Goal: Task Accomplishment & Management: Complete application form

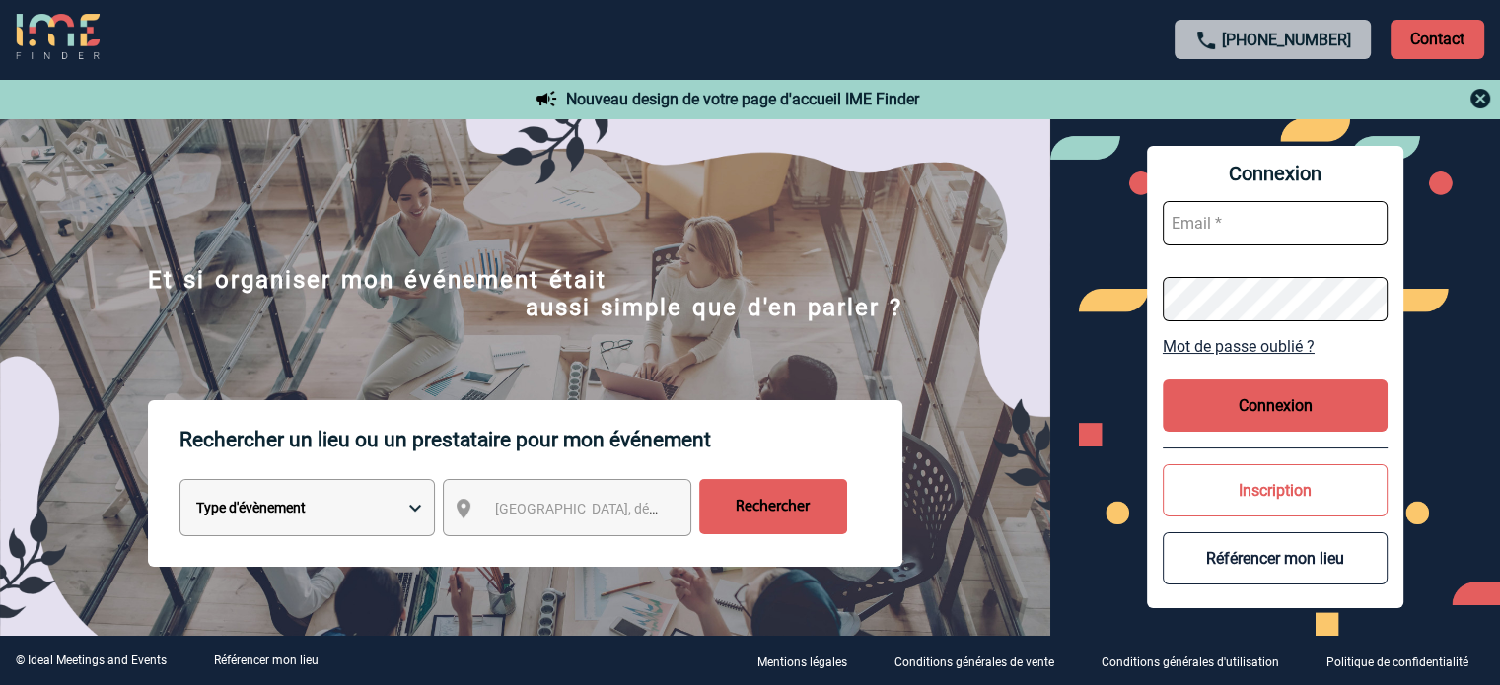
type input "[EMAIL_ADDRESS][DOMAIN_NAME]"
click at [1269, 407] on button "Connexion" at bounding box center [1275, 406] width 225 height 52
type input "fdelfondo@ime-groupe.com"
click at [1298, 392] on button "Connexion" at bounding box center [1275, 406] width 225 height 52
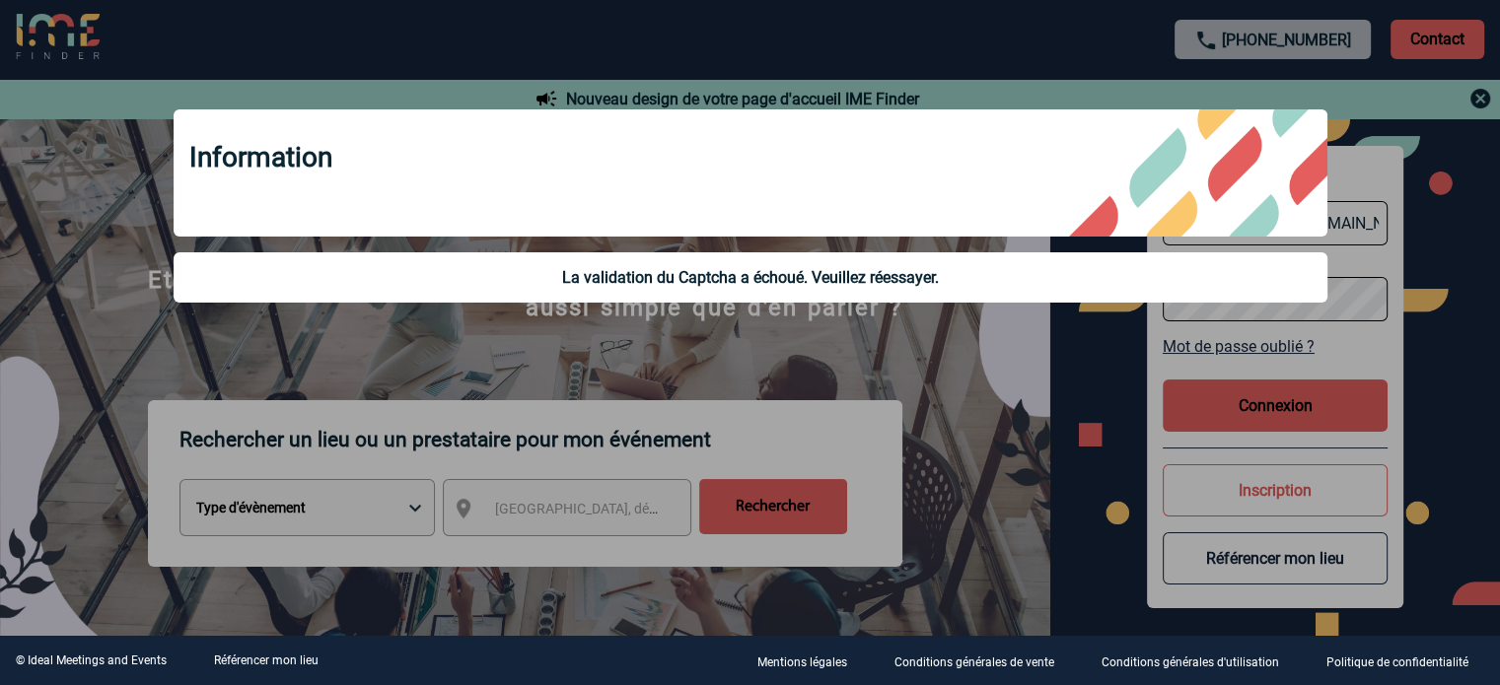
click at [955, 326] on div "Information La validation du Captcha a échoué. Veuillez réessayer." at bounding box center [750, 209] width 1203 height 248
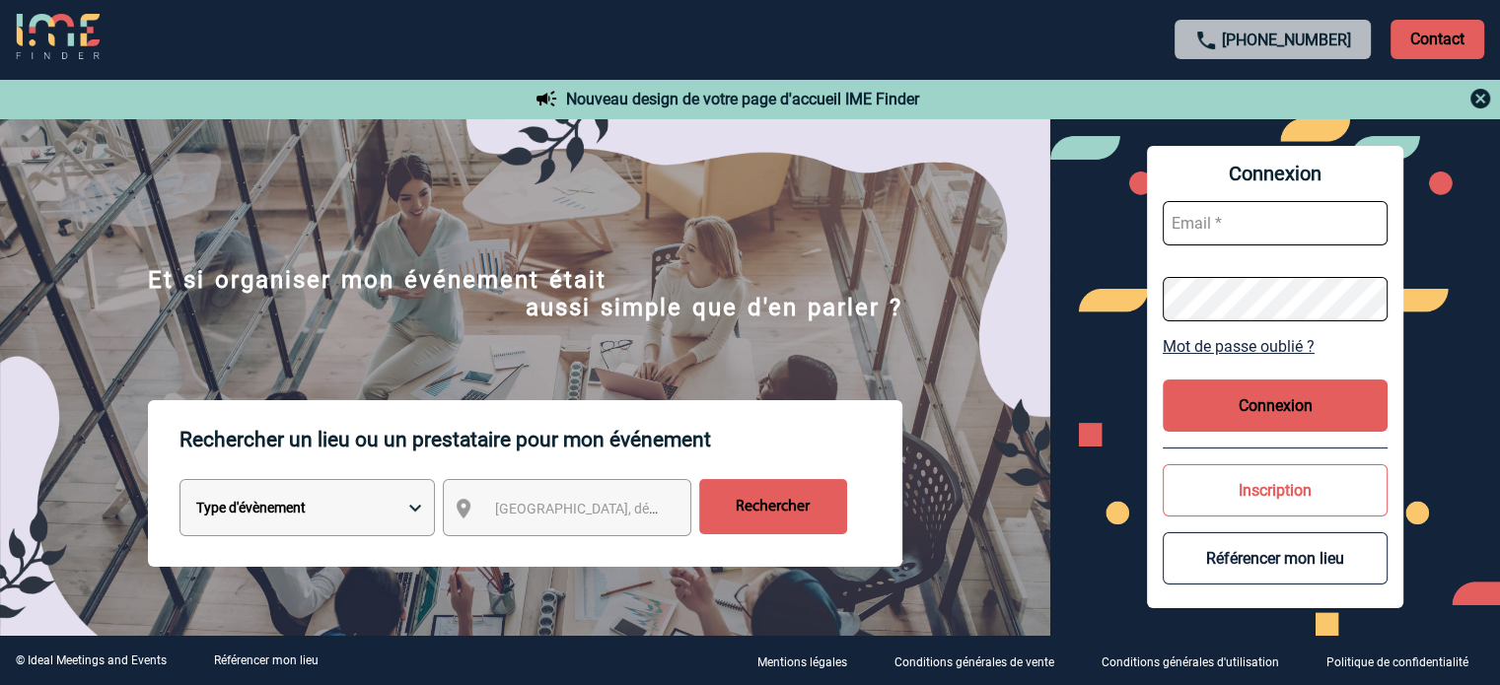
type input "fdelfondo@ime-groupe.com"
click at [1290, 391] on button "Connexion" at bounding box center [1275, 406] width 225 height 52
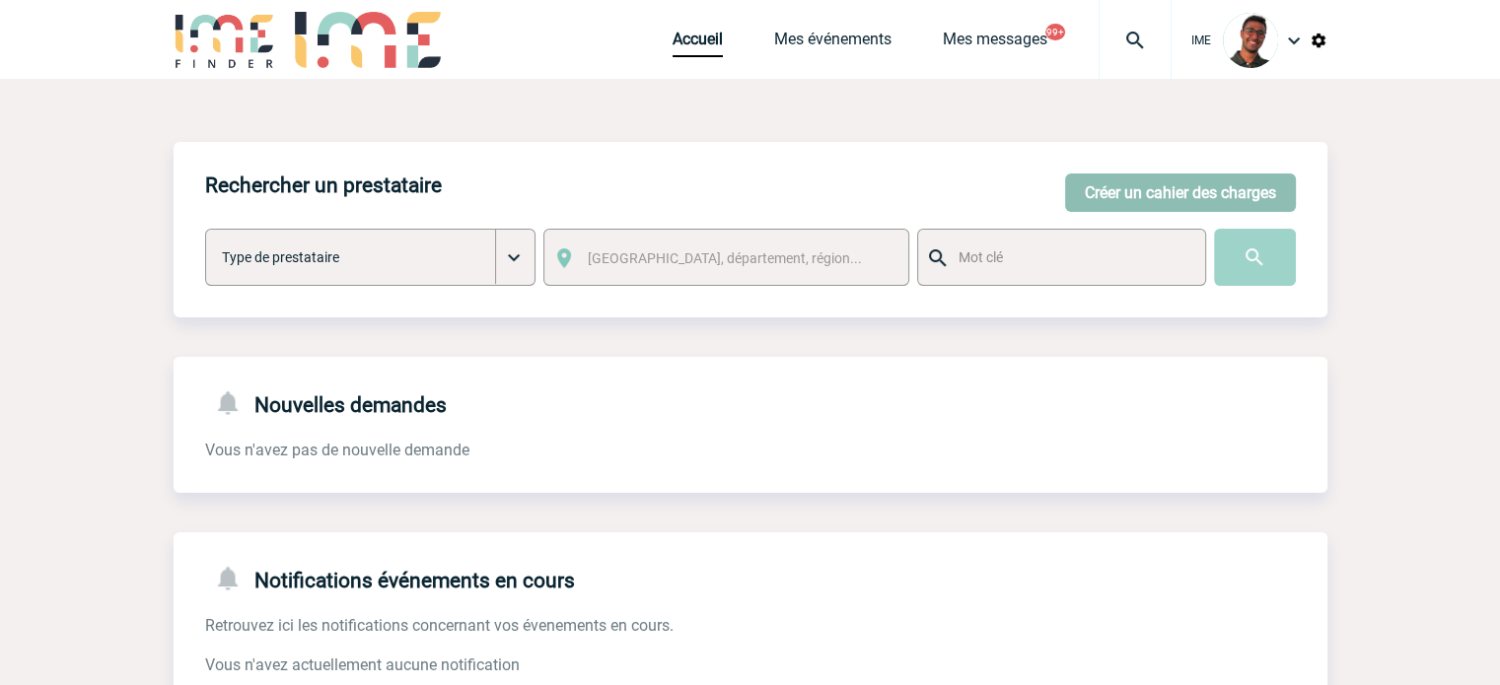
click at [1091, 184] on button "Créer un cahier des charges" at bounding box center [1180, 193] width 231 height 38
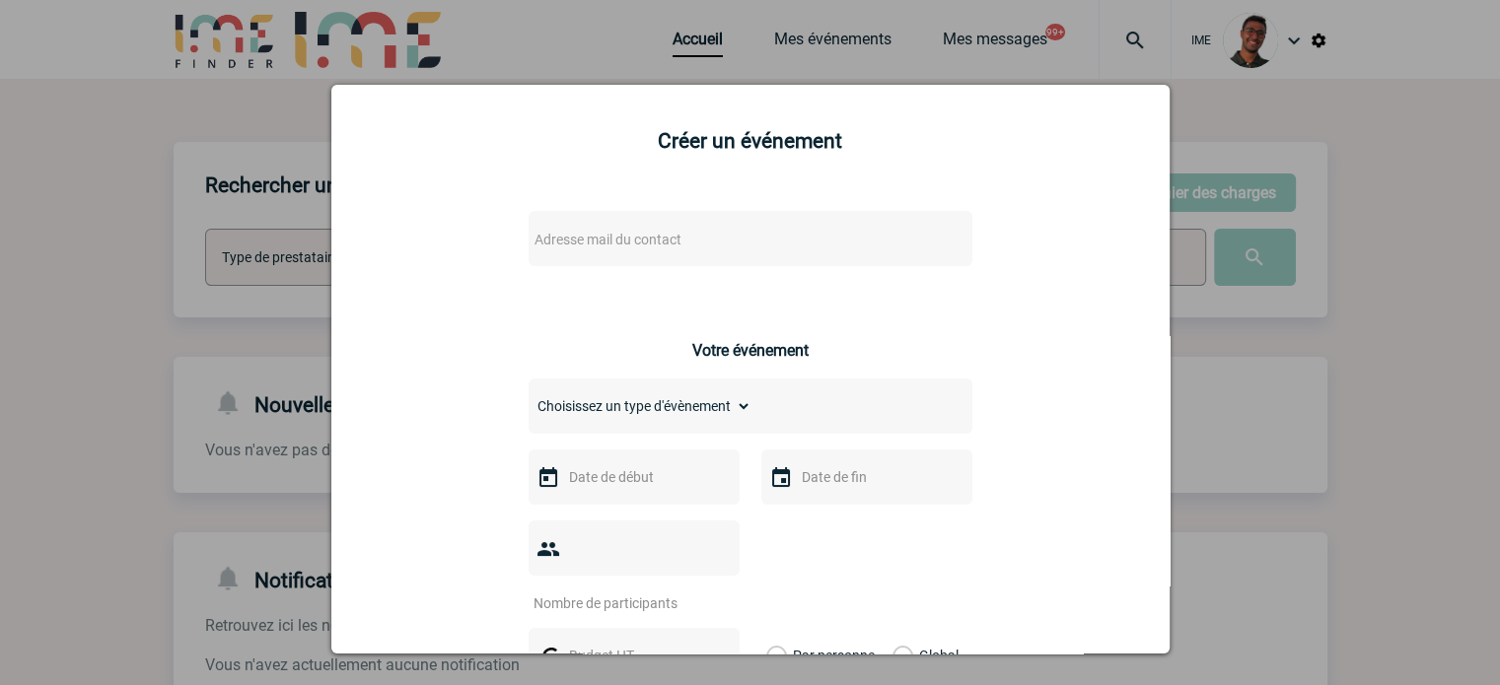
click at [692, 228] on span "Adresse mail du contact" at bounding box center [699, 240] width 345 height 28
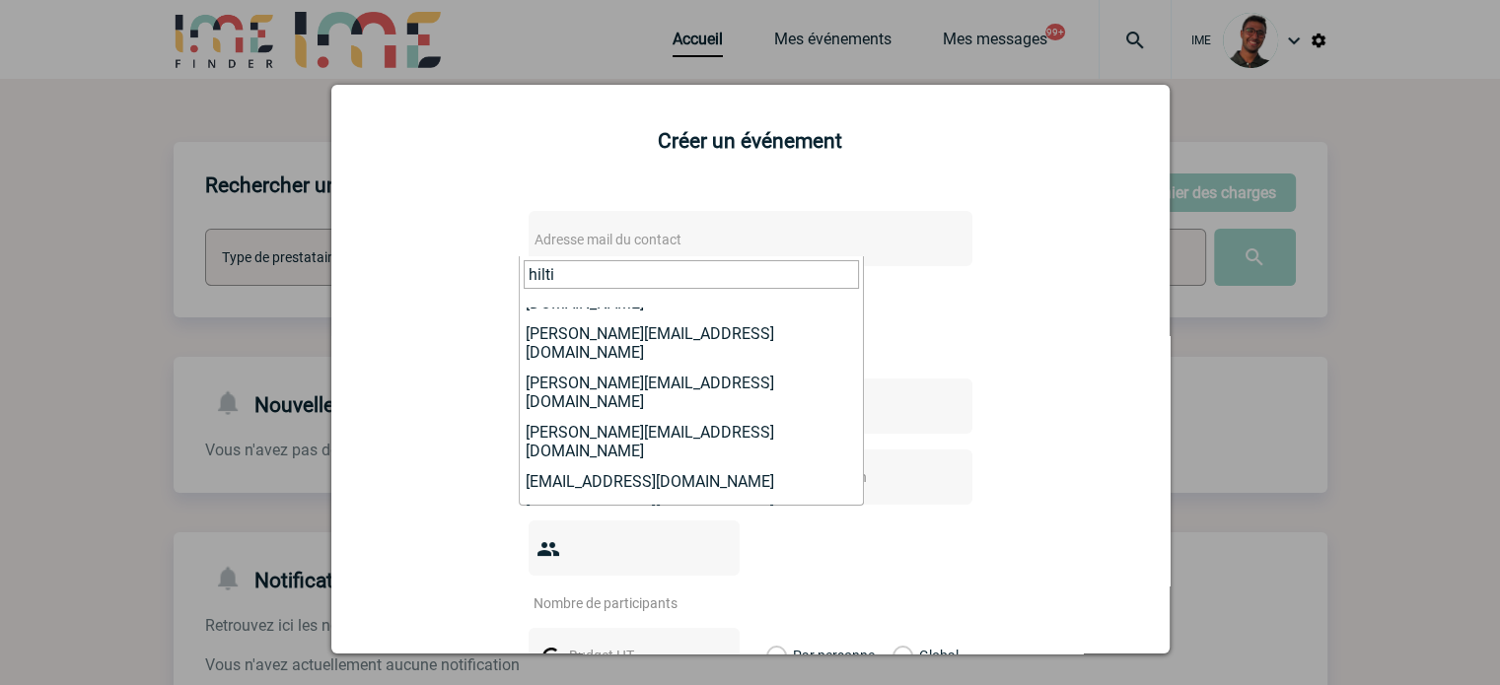
scroll to position [179, 0]
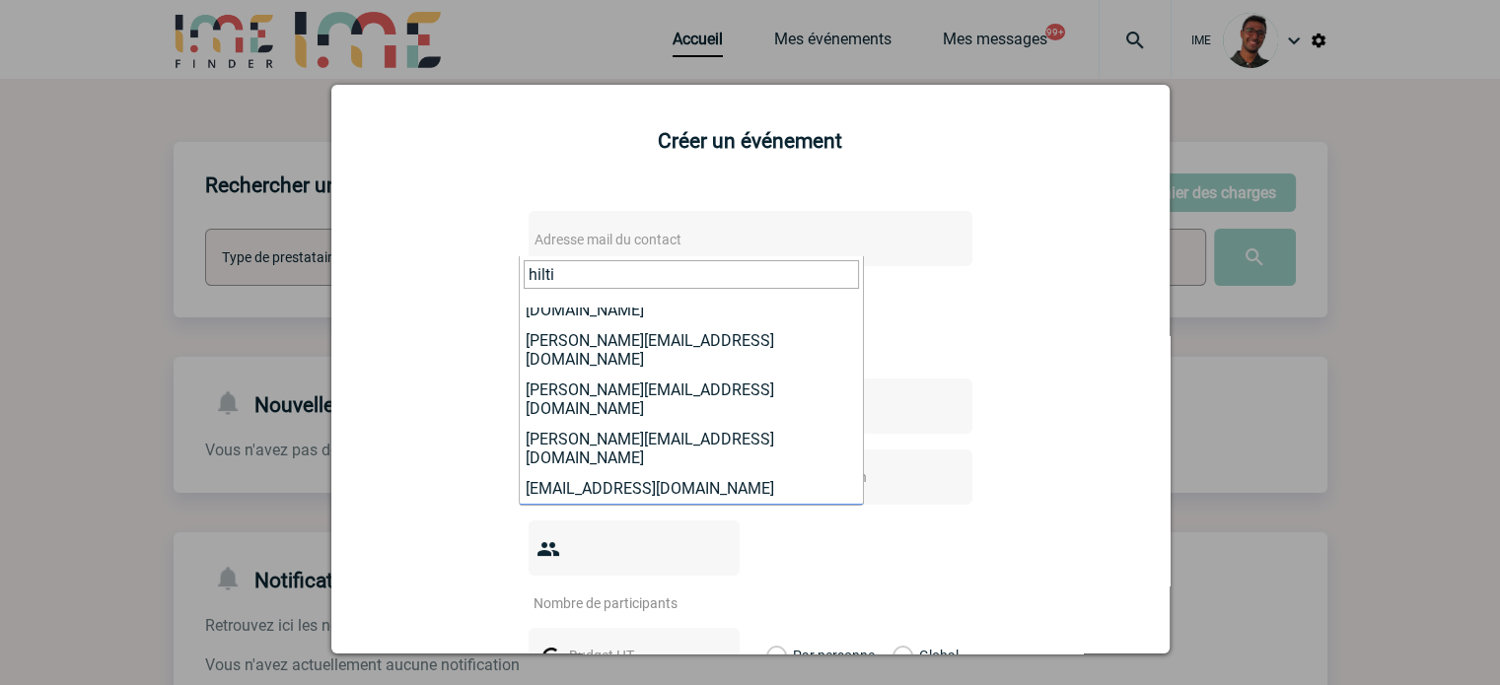
type input "hilti"
select select "132283"
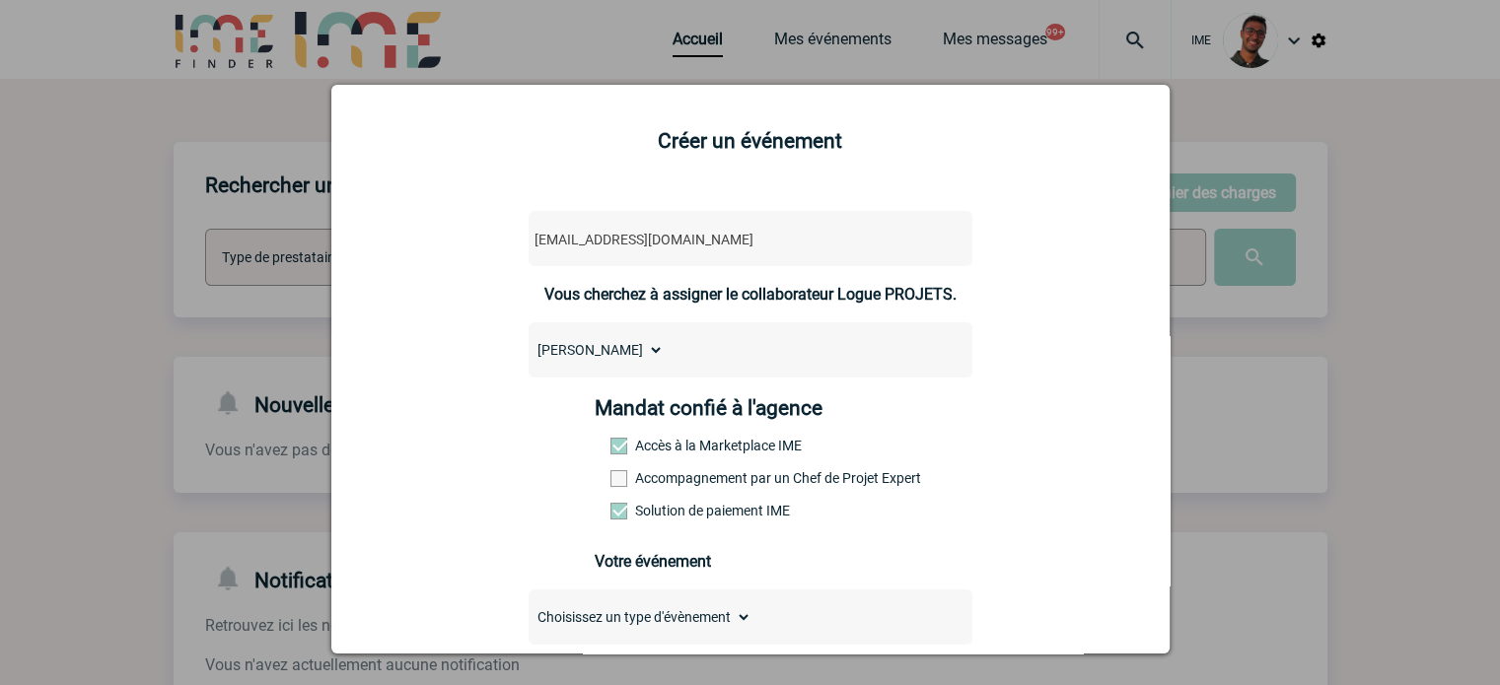
click at [627, 481] on label "Accompagnement par un Chef de Projet Expert" at bounding box center [653, 478] width 87 height 16
click at [0, 0] on input "Accompagnement par un Chef de Projet Expert" at bounding box center [0, 0] width 0 height 0
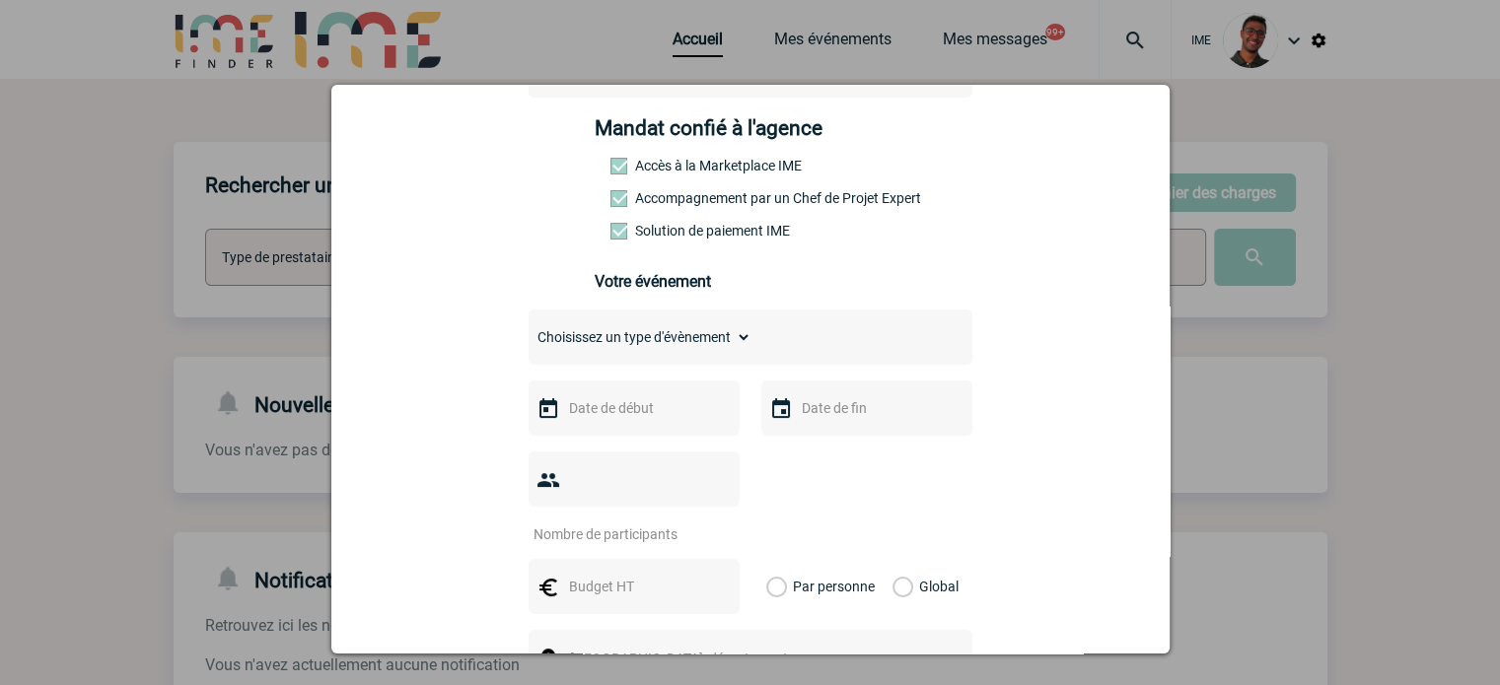
click at [663, 344] on select "Choisissez un type d'évènement Séminaire avec nuitée Séminaire sans nuitée Repa…" at bounding box center [640, 337] width 223 height 28
select select "2"
click at [529, 328] on select "Choisissez un type d'évènement Séminaire avec nuitée Séminaire sans nuitée Repa…" at bounding box center [640, 337] width 223 height 28
click at [639, 430] on div at bounding box center [634, 408] width 211 height 55
click at [639, 421] on input "text" at bounding box center [632, 408] width 136 height 26
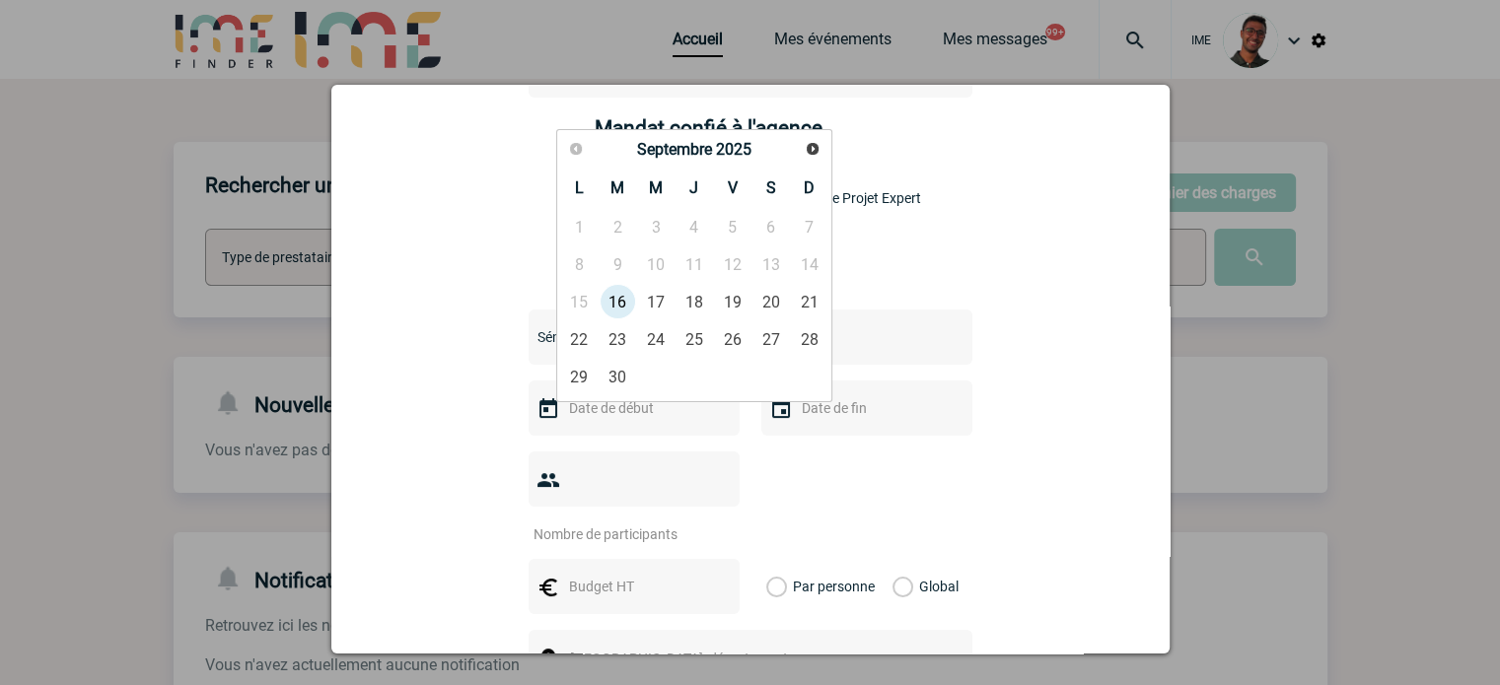
click at [807, 161] on link "Suivant" at bounding box center [812, 149] width 29 height 29
click at [803, 218] on link "5" at bounding box center [809, 227] width 36 height 36
type input "05-10-2025"
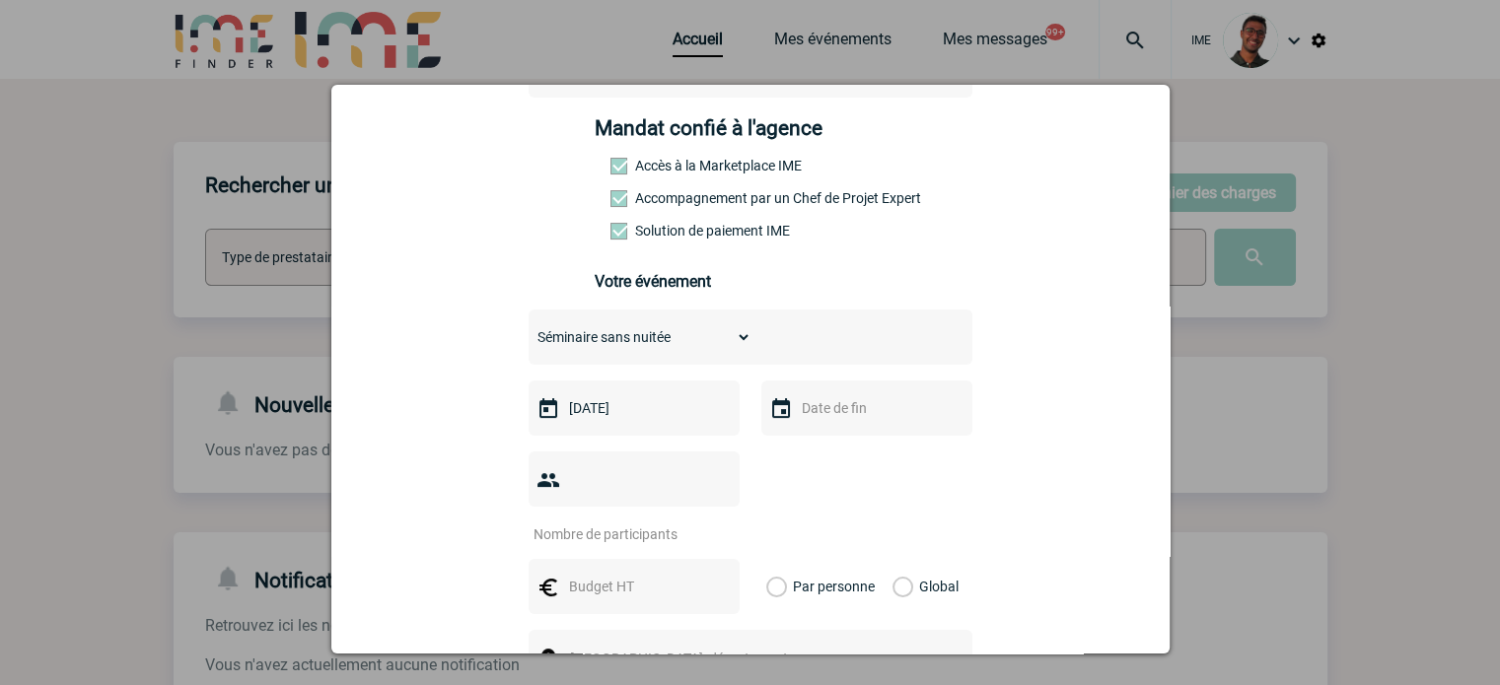
click at [809, 421] on input "text" at bounding box center [865, 408] width 136 height 26
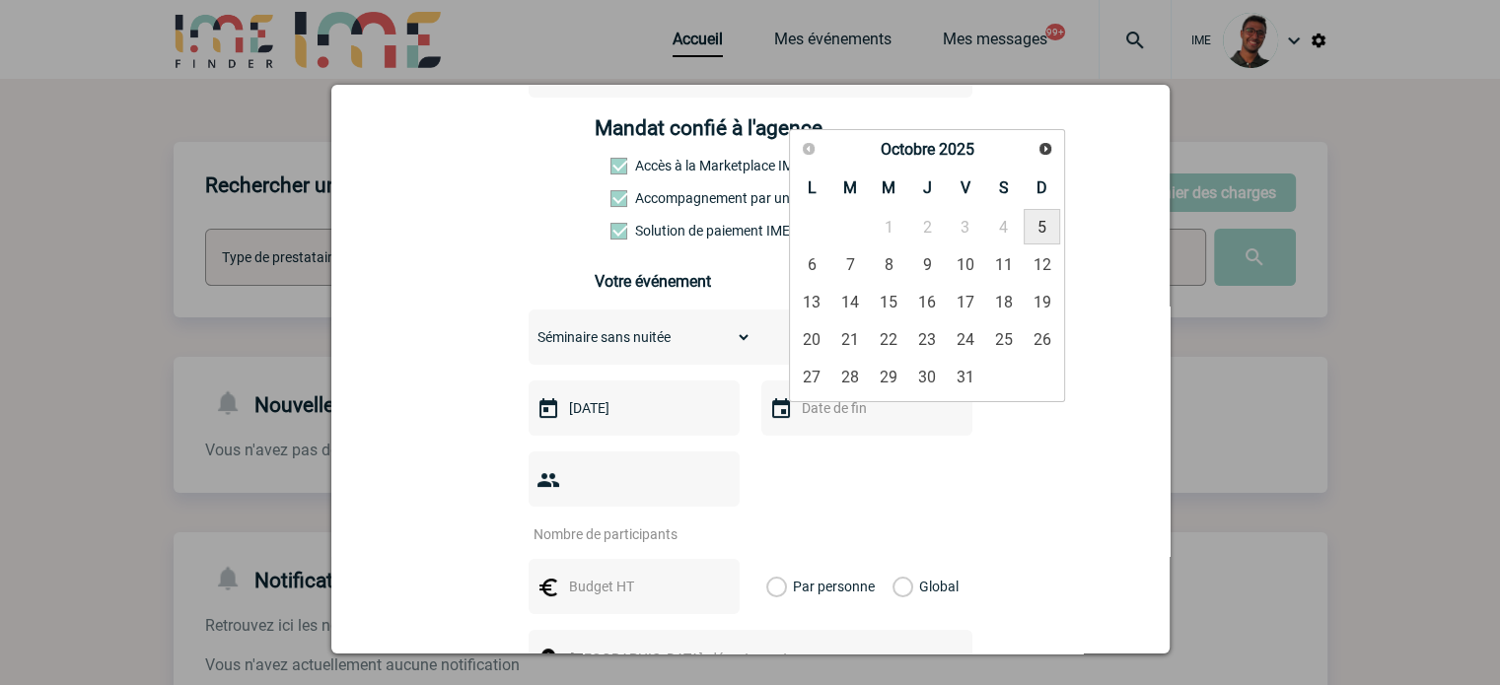
click at [1028, 232] on link "5" at bounding box center [1042, 227] width 36 height 36
type input "05-10-2025"
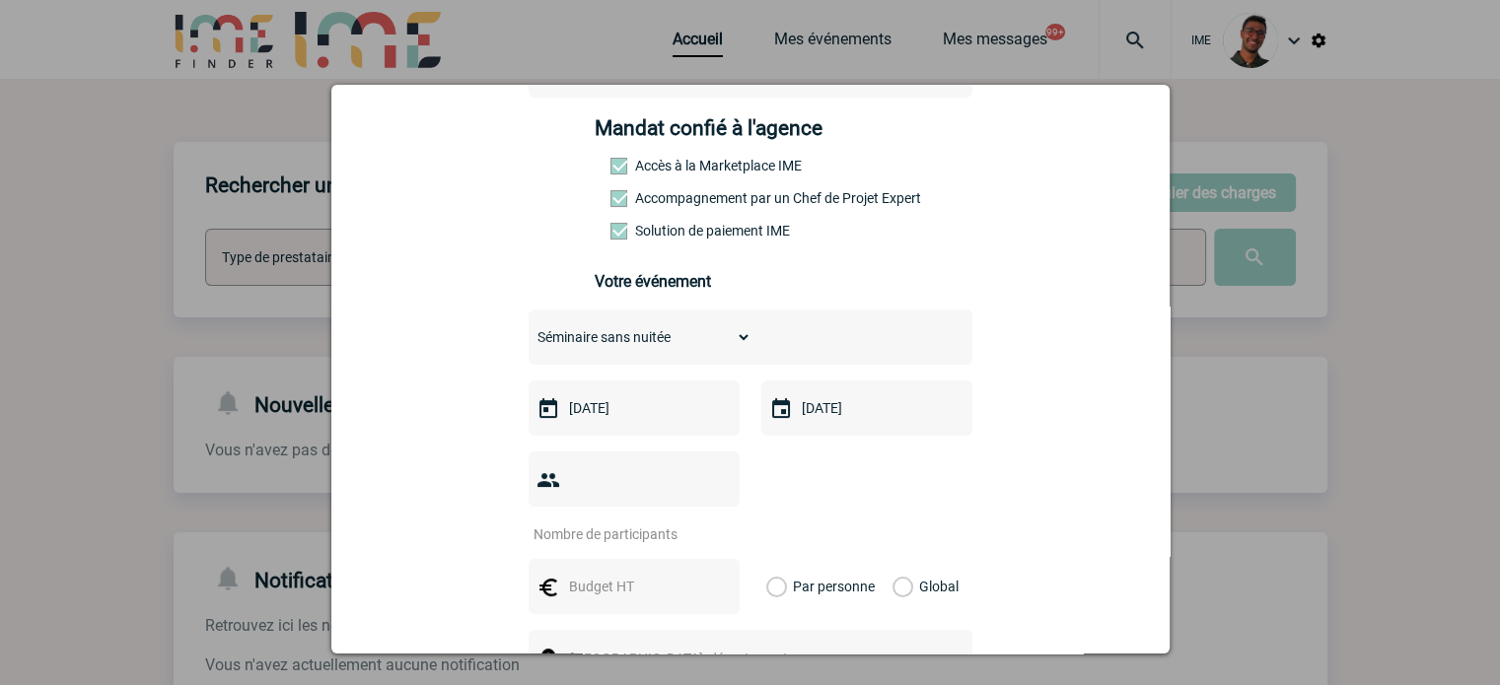
click at [584, 522] on input "number" at bounding box center [621, 535] width 185 height 26
type input "9"
click at [576, 574] on input "text" at bounding box center [632, 587] width 136 height 26
type input "720"
click at [893, 559] on label "Global" at bounding box center [899, 586] width 13 height 55
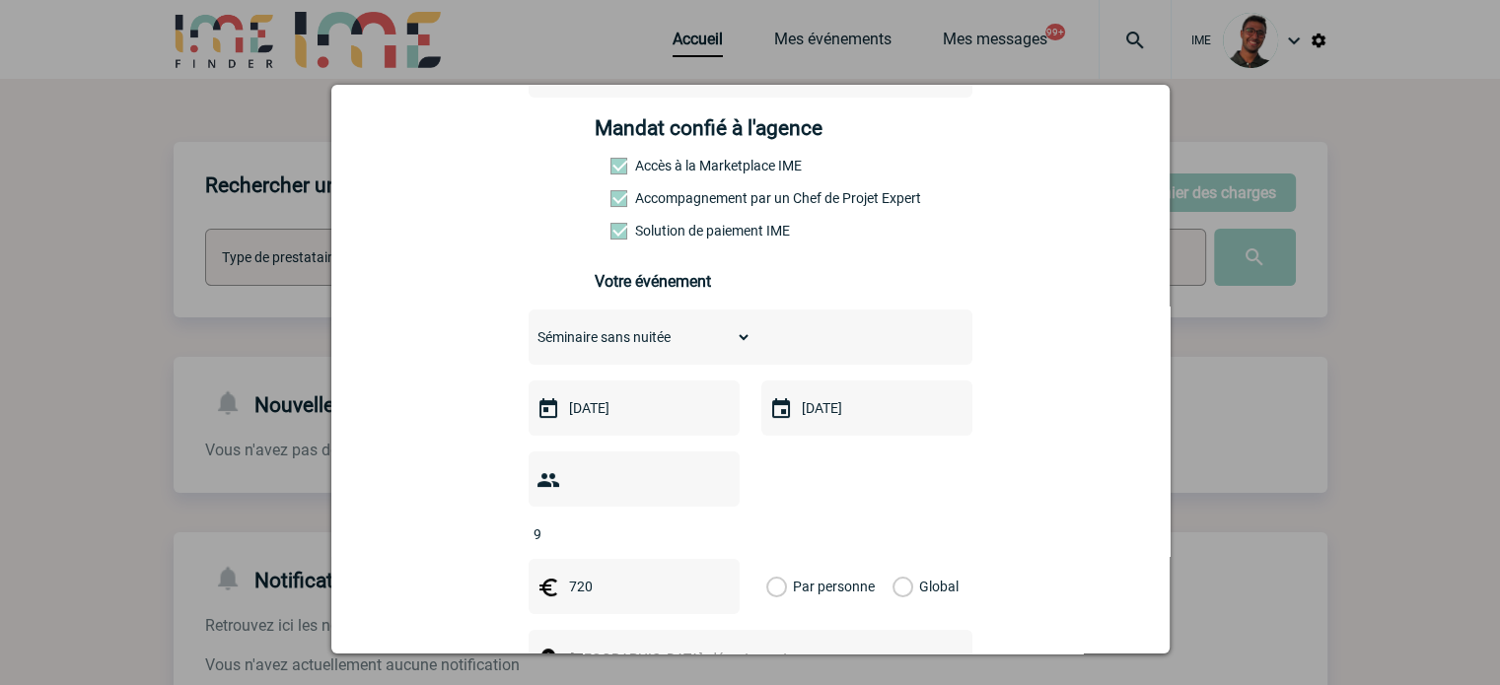
click at [0, 0] on input "Global" at bounding box center [0, 0] width 0 height 0
click at [802, 645] on span "Ville, département, région..." at bounding box center [697, 659] width 271 height 28
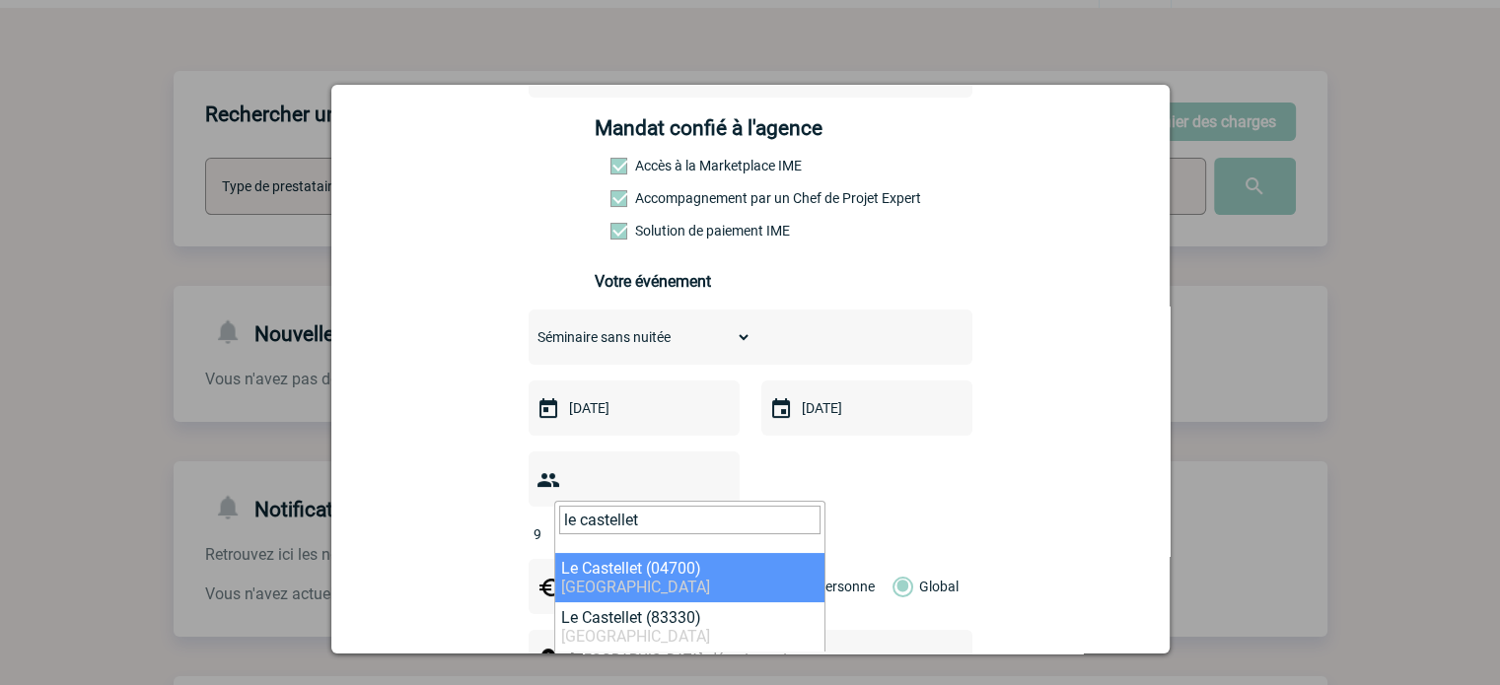
scroll to position [0, 0]
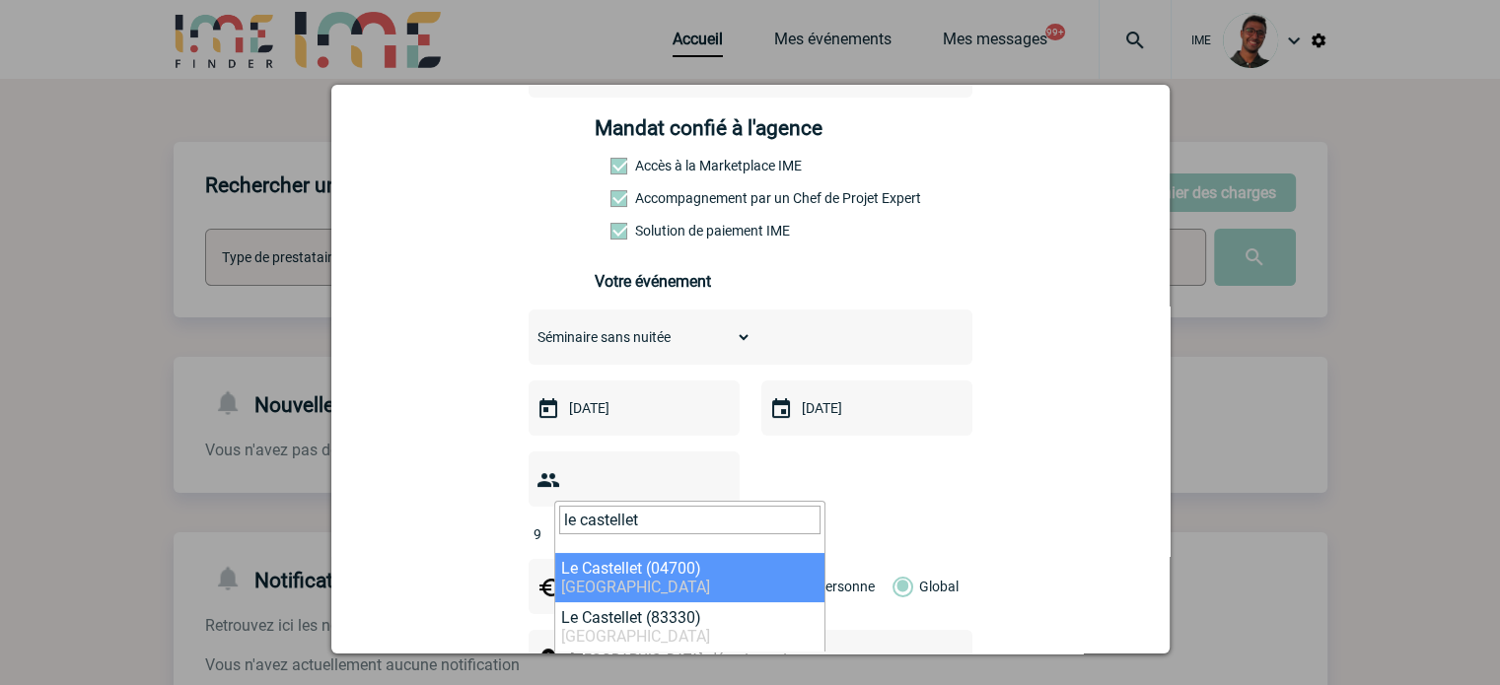
type input "le castellet"
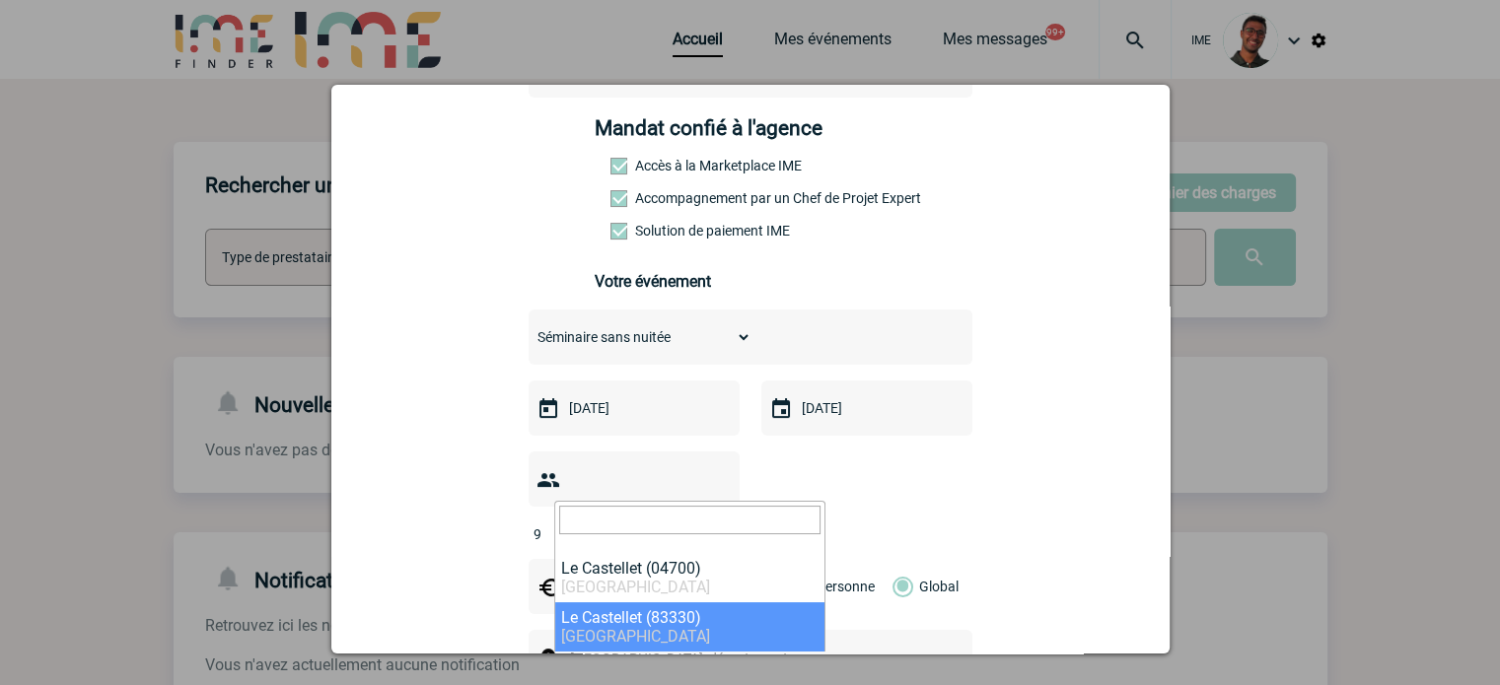
select select "7371"
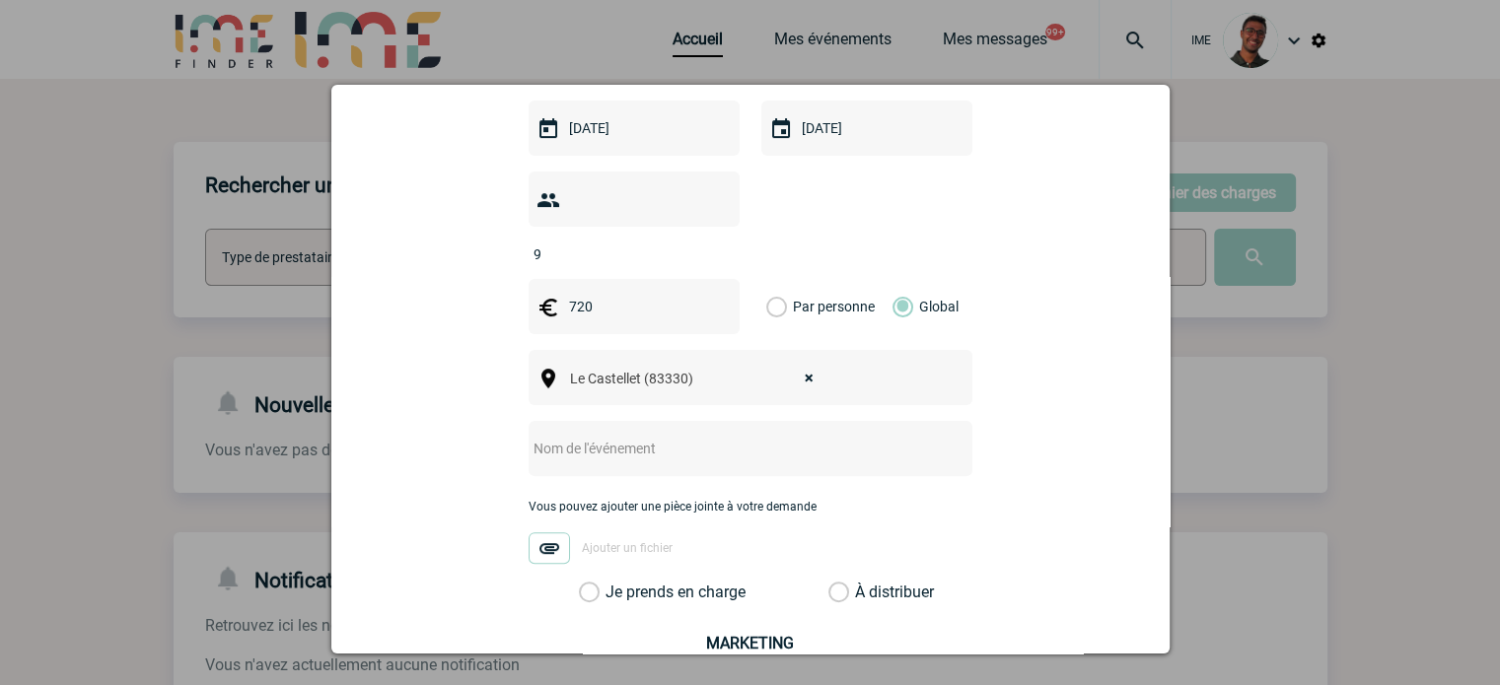
scroll to position [560, 0]
click at [670, 436] on input "text" at bounding box center [725, 449] width 392 height 26
type input "Séminaire régional Hilti"
click at [612, 583] on label "Je prends en charge" at bounding box center [596, 593] width 34 height 20
click at [0, 0] on input "Je prends en charge" at bounding box center [0, 0] width 0 height 0
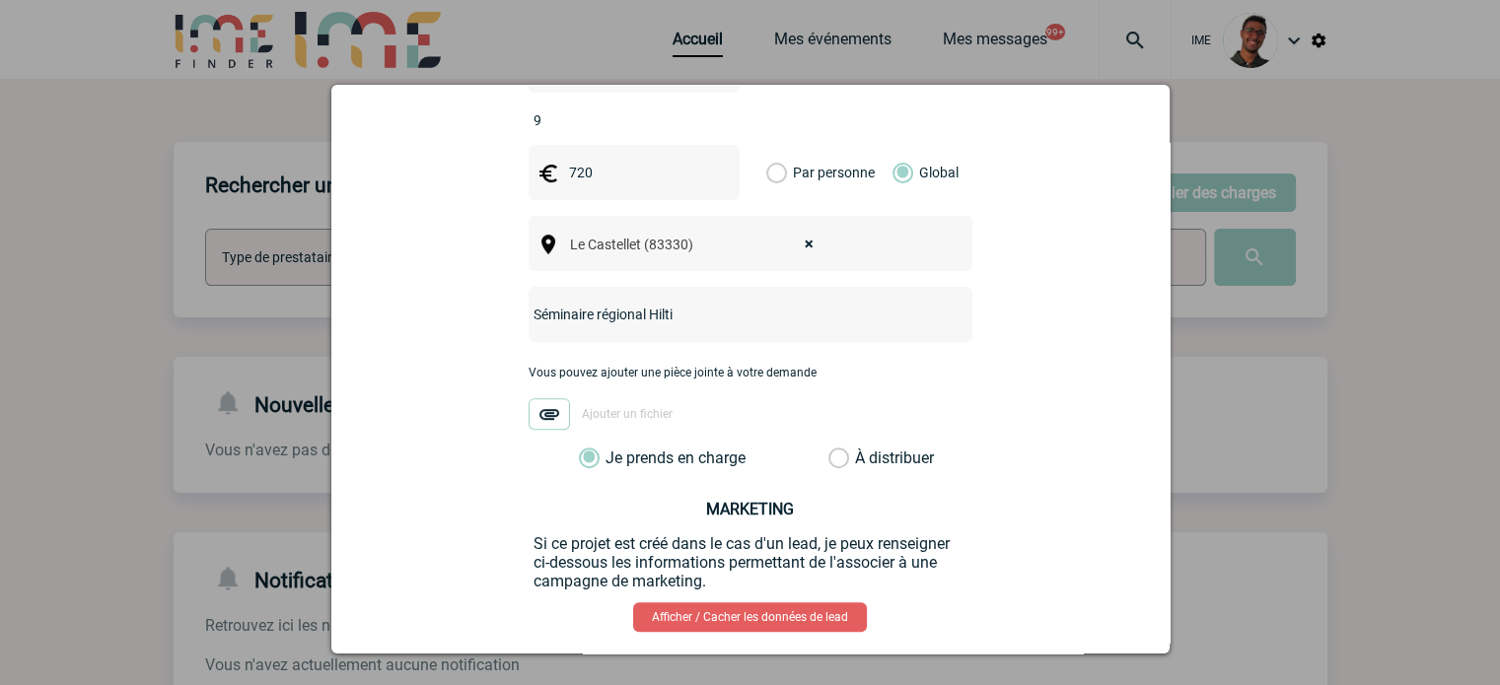
scroll to position [705, 0]
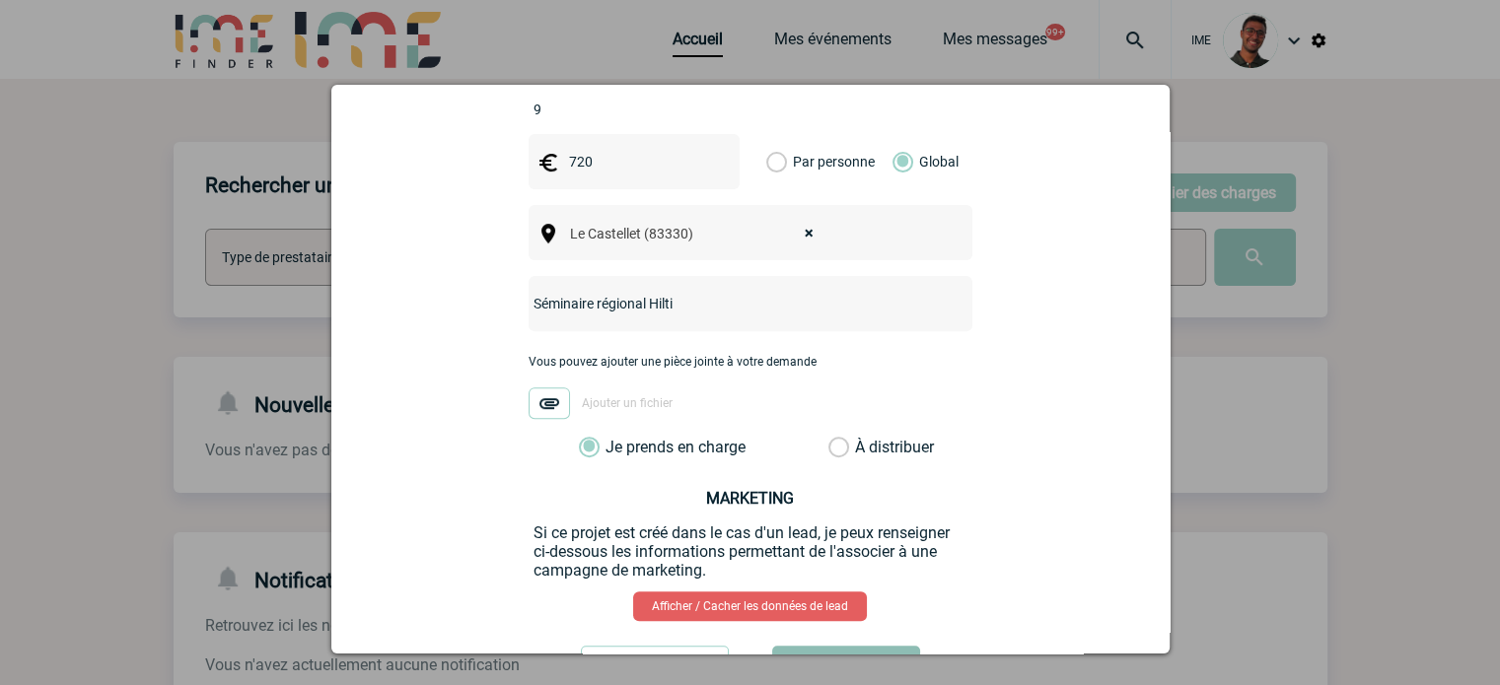
click at [879, 646] on button "Valider" at bounding box center [846, 673] width 148 height 55
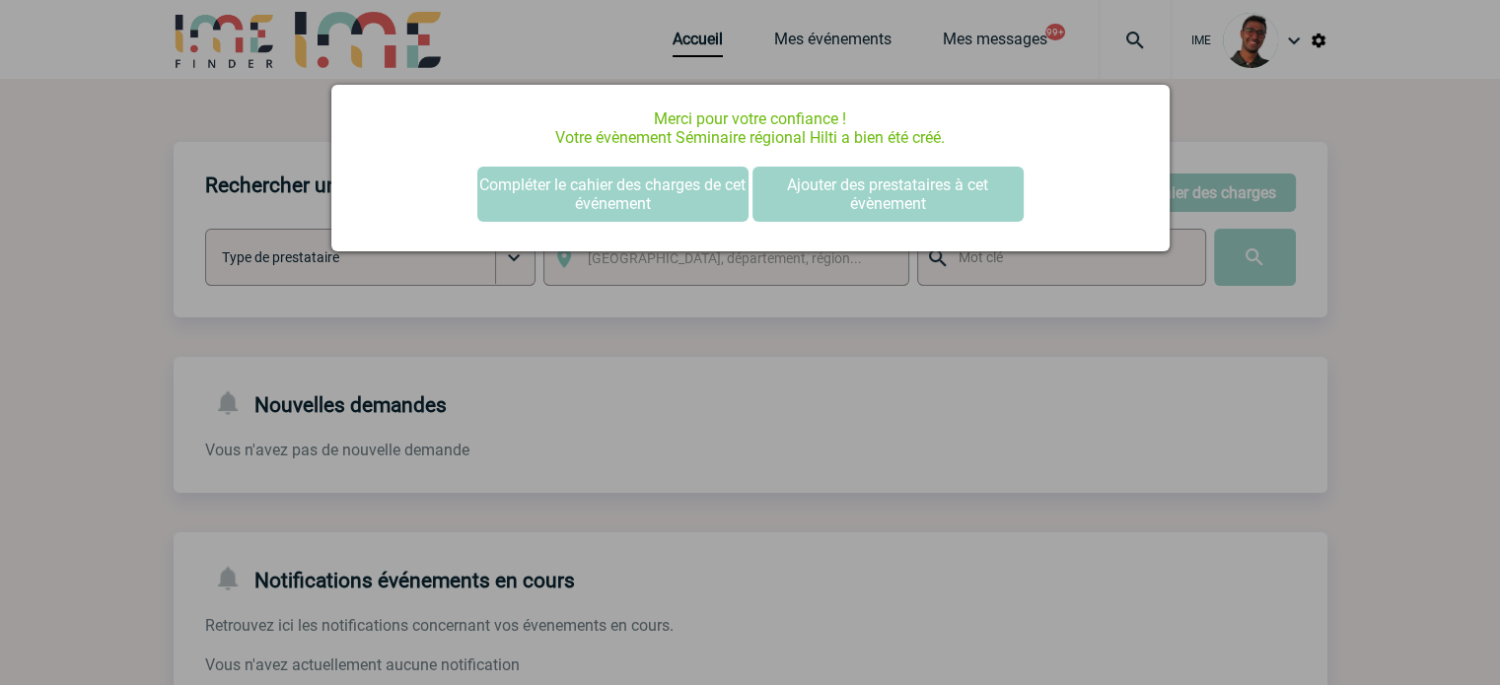
scroll to position [0, 0]
click at [292, 334] on div at bounding box center [750, 342] width 1500 height 685
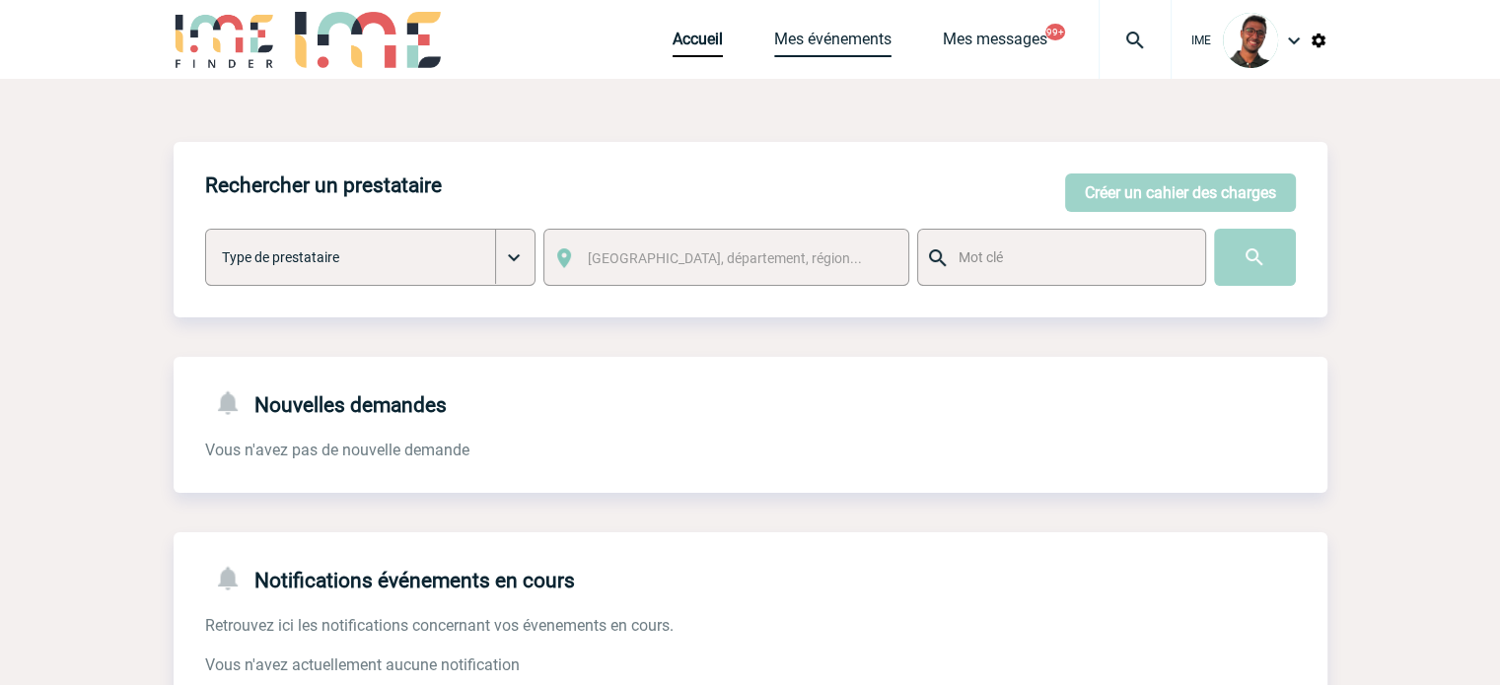
click at [816, 42] on link "Mes événements" at bounding box center [832, 44] width 117 height 28
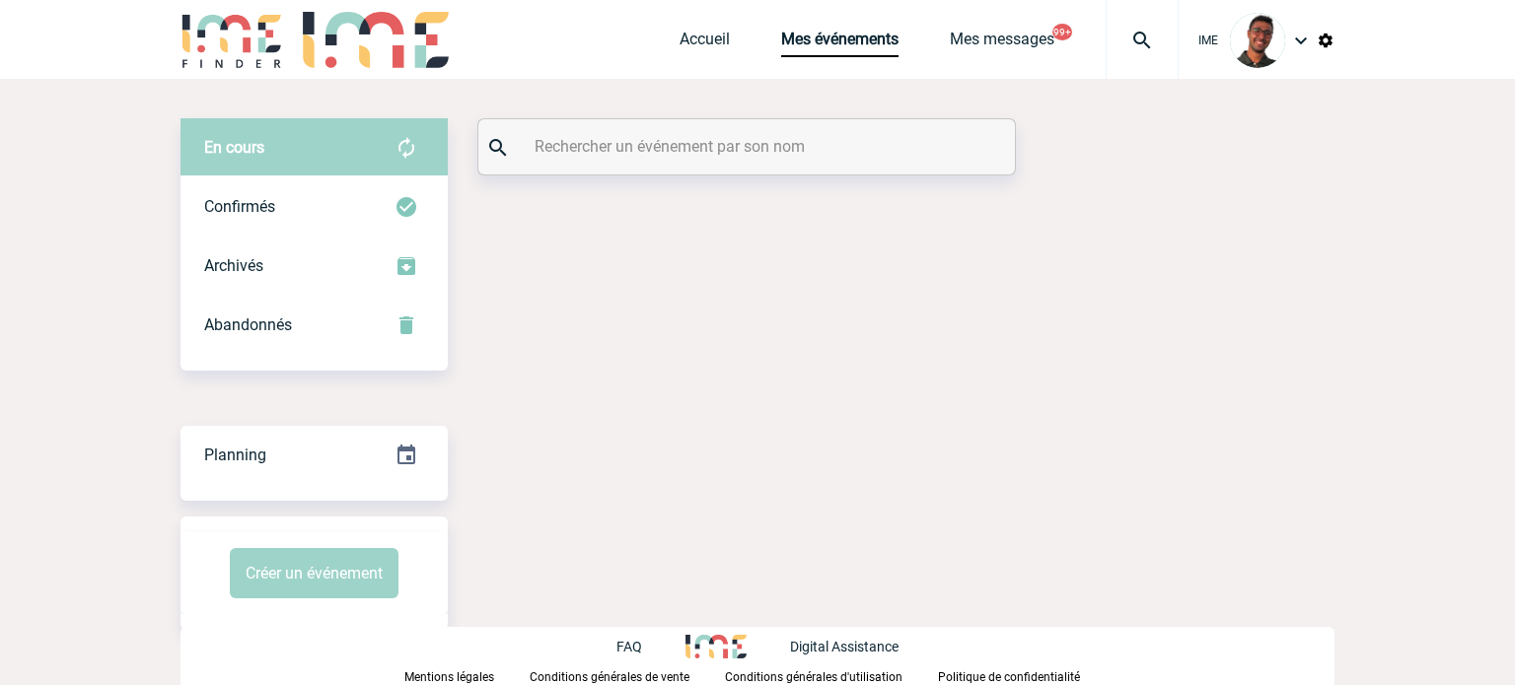
click at [747, 144] on input "text" at bounding box center [749, 146] width 439 height 29
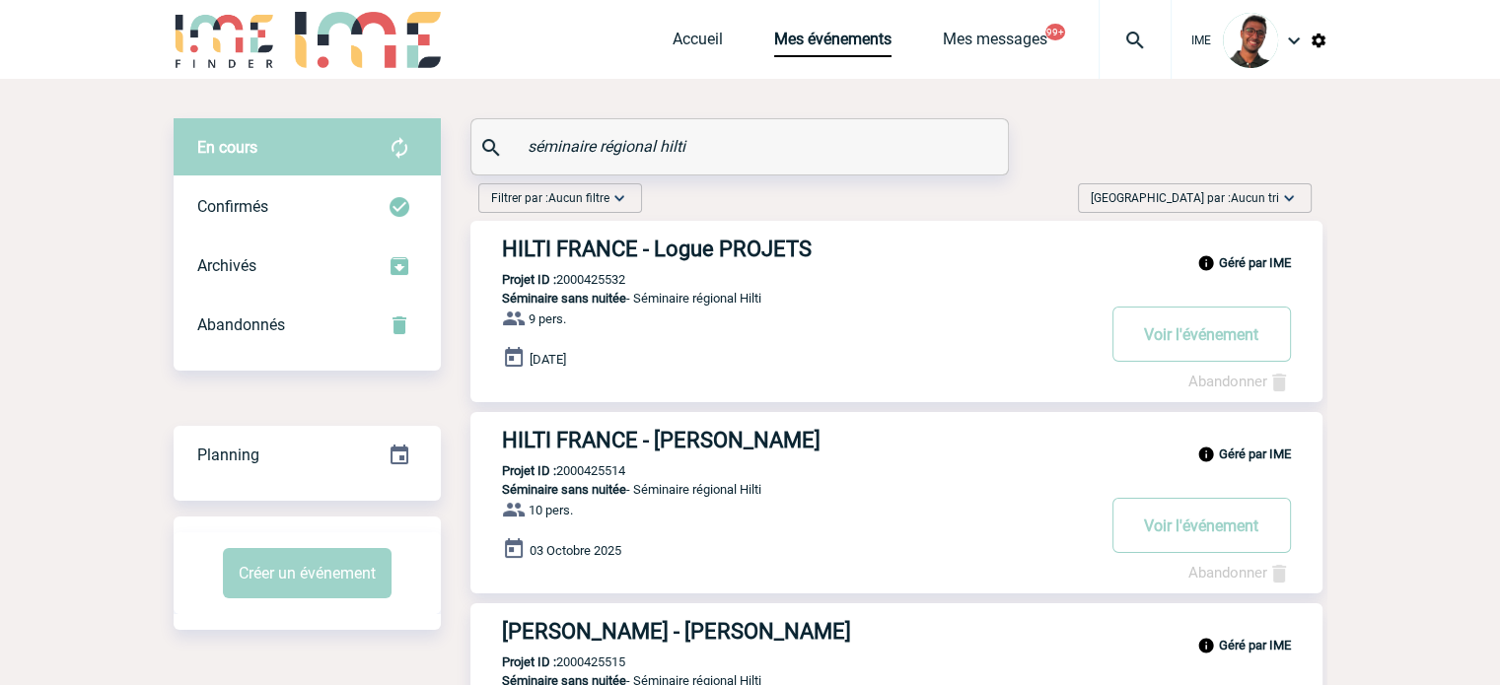
type input "séminaire régional hilti"
click at [624, 240] on h3 "HILTI FRANCE - Logue PROJETS" at bounding box center [798, 249] width 592 height 25
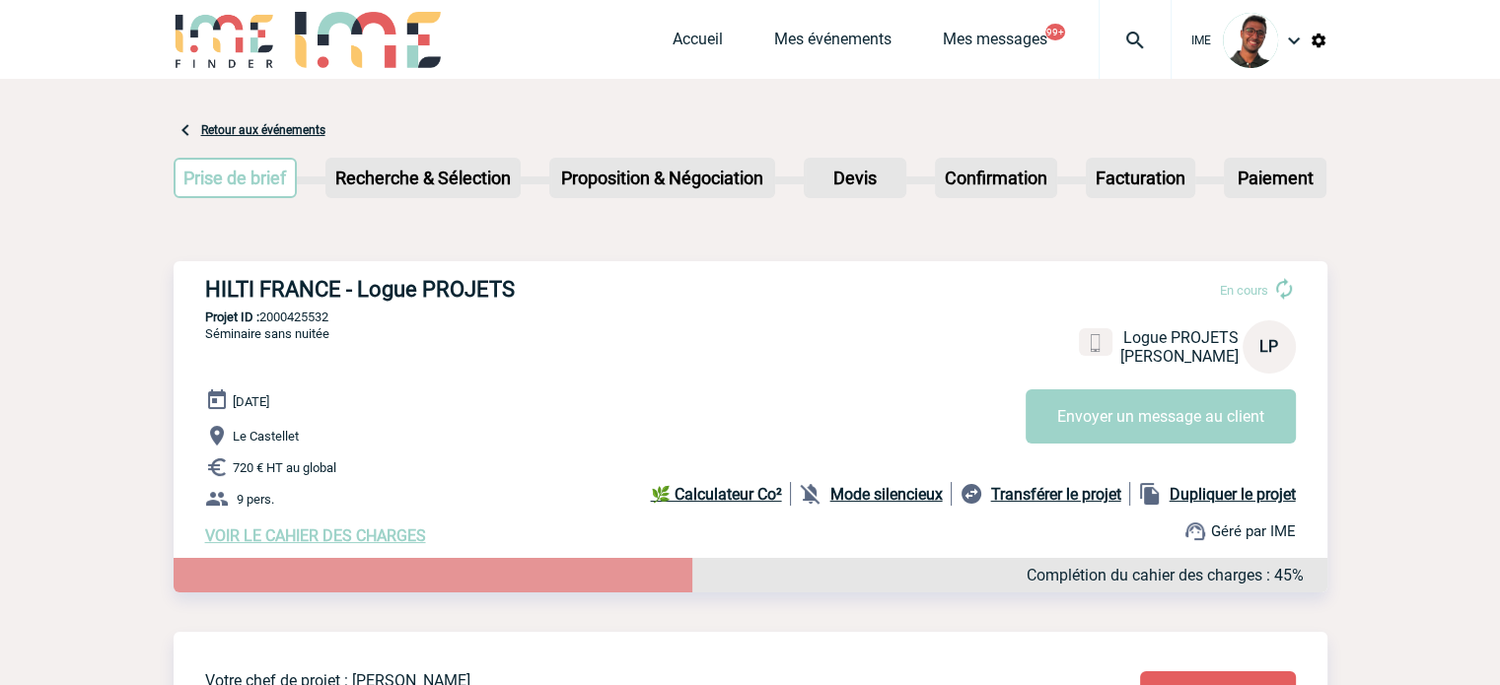
click at [874, 499] on b "Mode silencieux" at bounding box center [886, 494] width 112 height 19
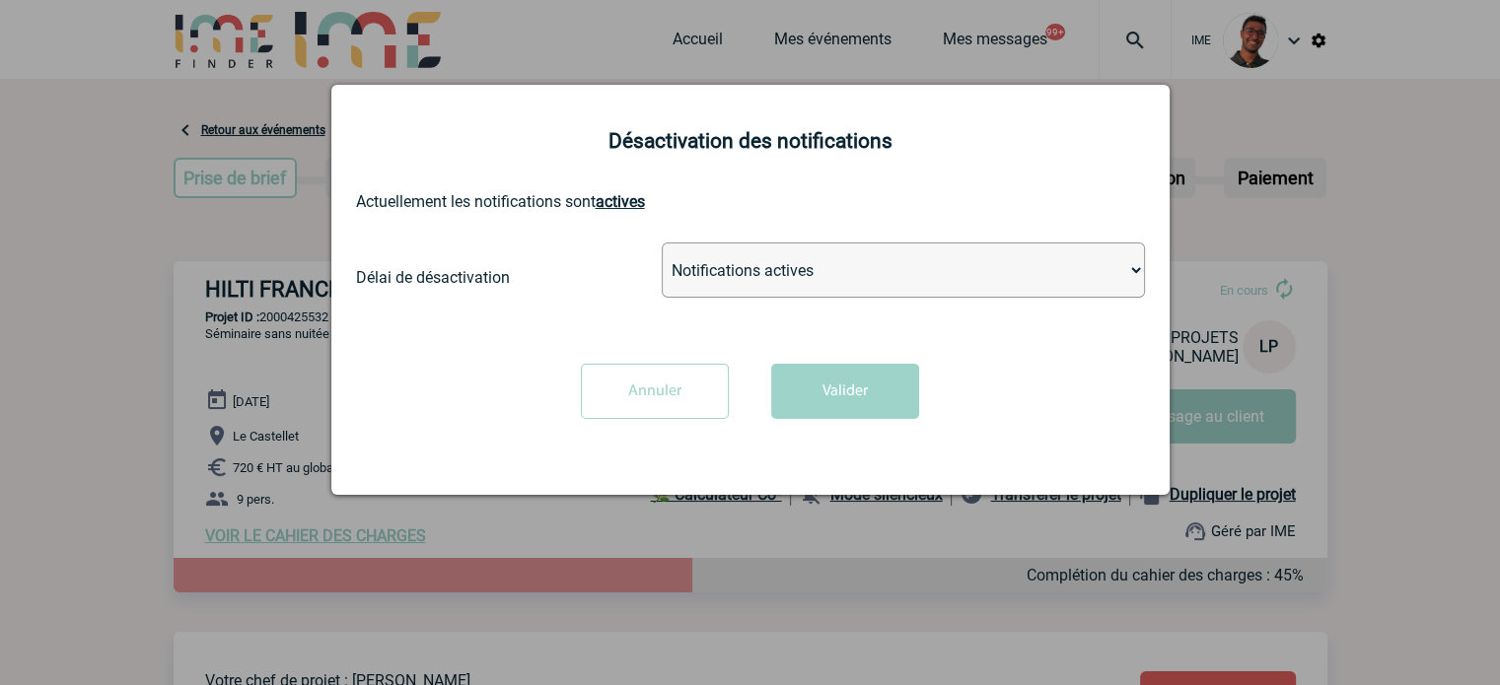
click at [765, 295] on select "Notifications actives Désactiver pour 2 heures Désactiver pour 1 semaines Désac…" at bounding box center [903, 270] width 483 height 55
select select "infinite"
click at [662, 245] on select "Notifications actives Désactiver pour 2 heures Désactiver pour 1 semaines Désac…" at bounding box center [903, 270] width 483 height 55
click at [814, 392] on button "Valider" at bounding box center [845, 391] width 148 height 55
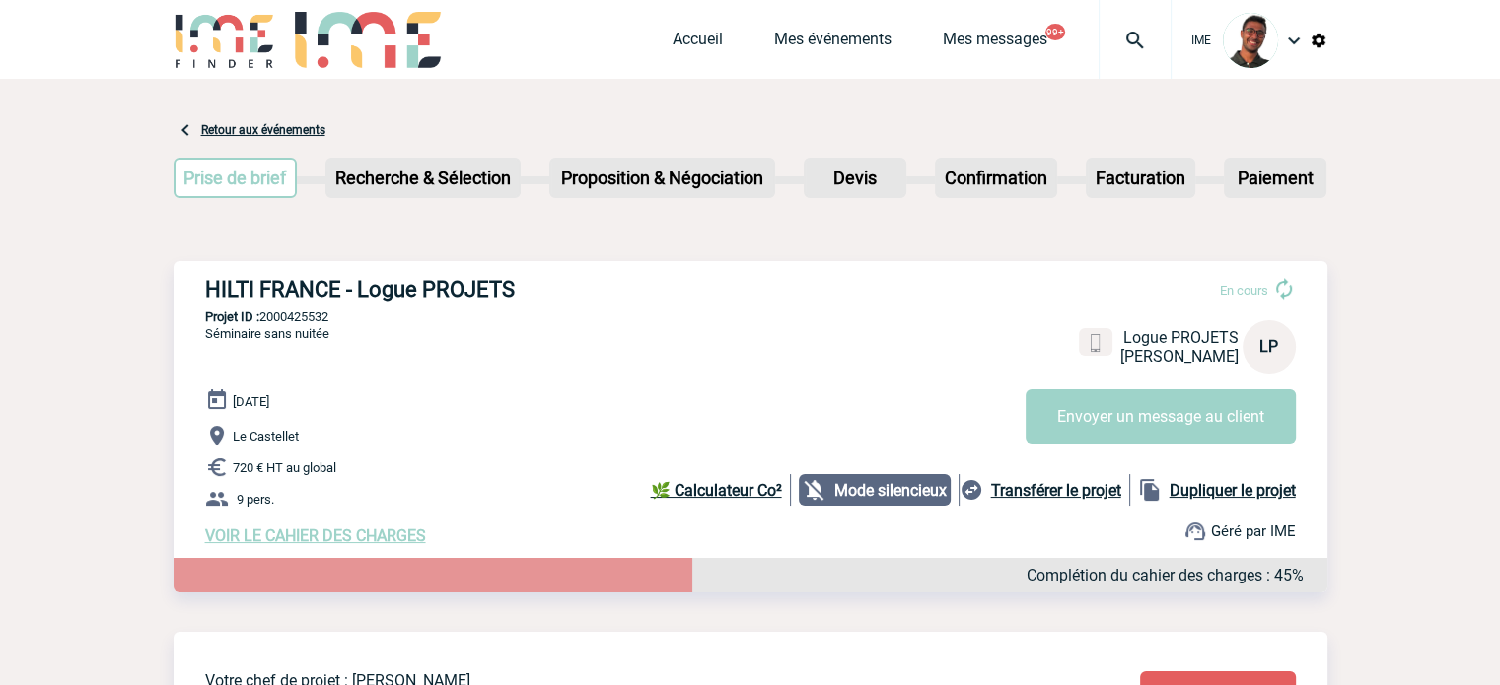
click at [374, 534] on span "VOIR LE CAHIER DES CHARGES" at bounding box center [315, 536] width 221 height 19
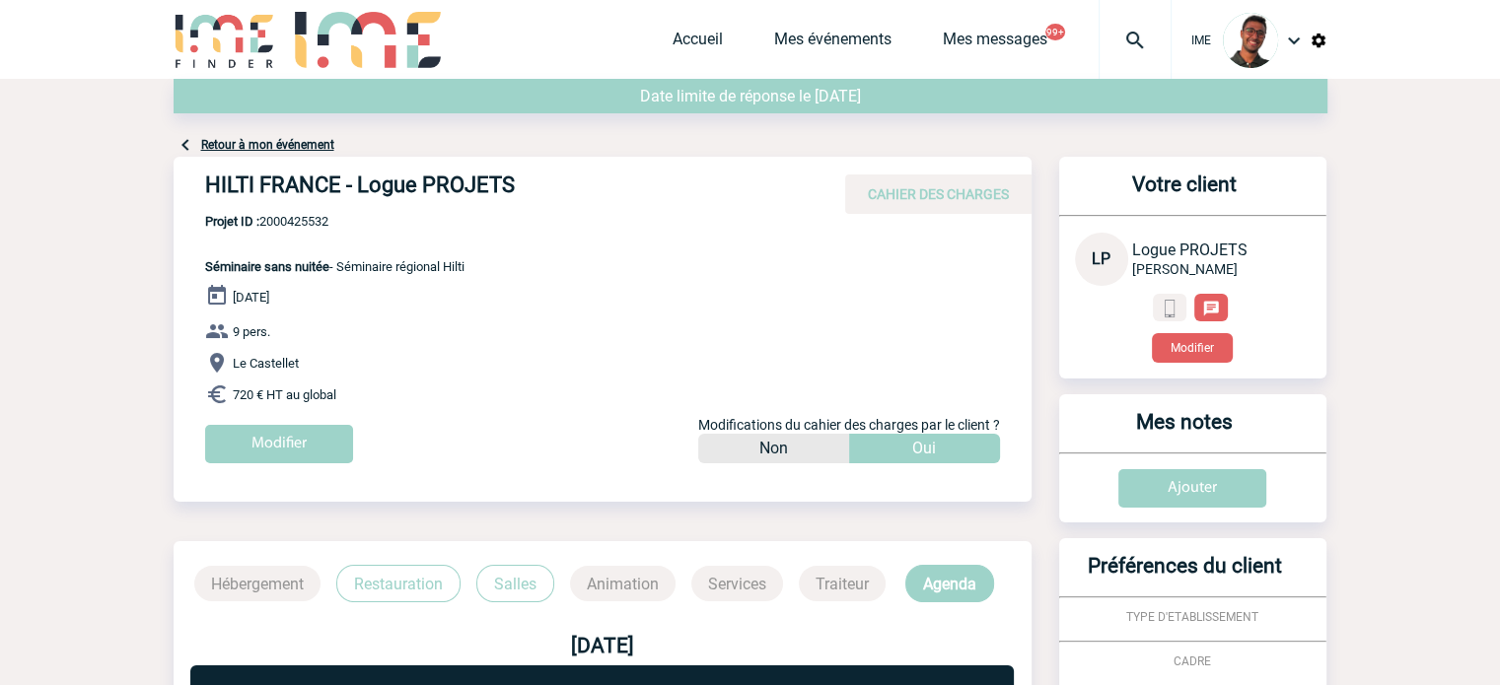
click at [333, 471] on div "Modifier" at bounding box center [618, 451] width 826 height 53
click at [331, 464] on div "Modifier" at bounding box center [618, 451] width 826 height 53
click at [332, 457] on input "Modifier" at bounding box center [279, 444] width 148 height 38
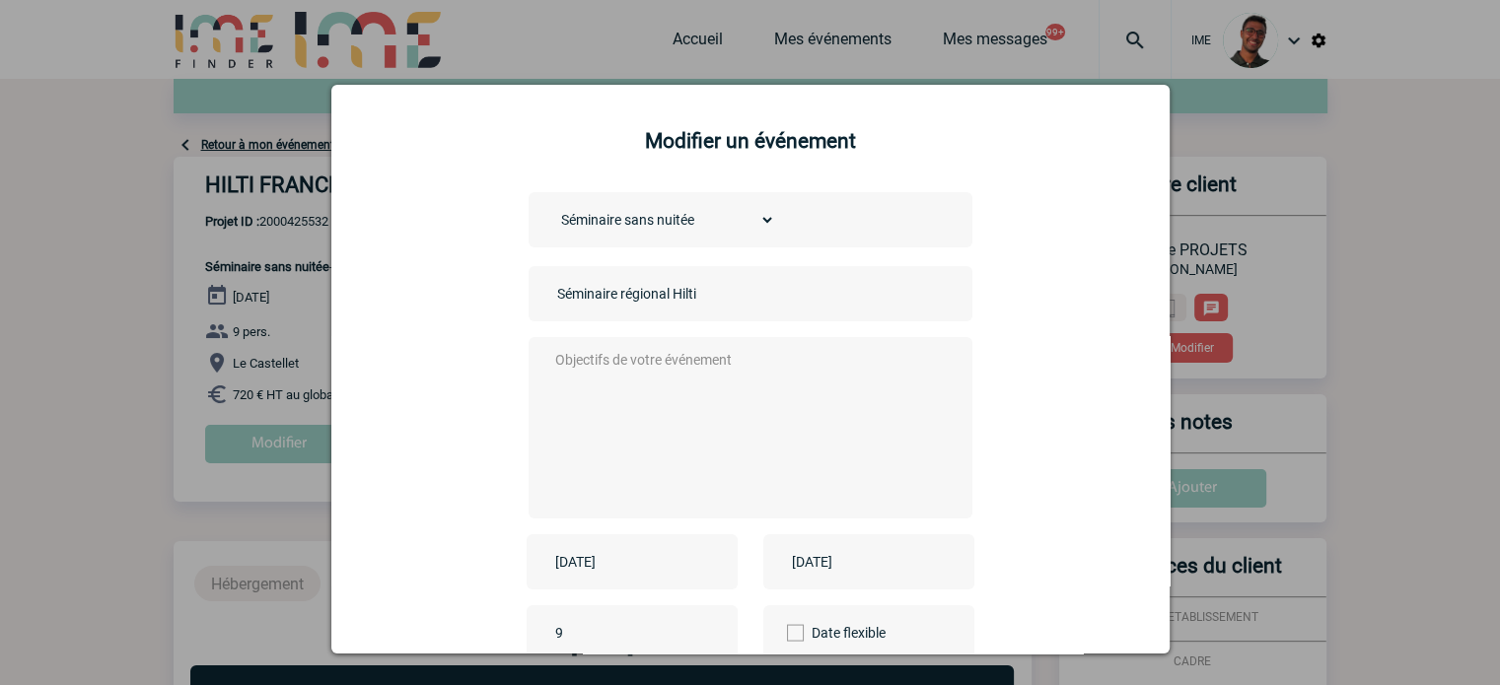
scroll to position [134, 0]
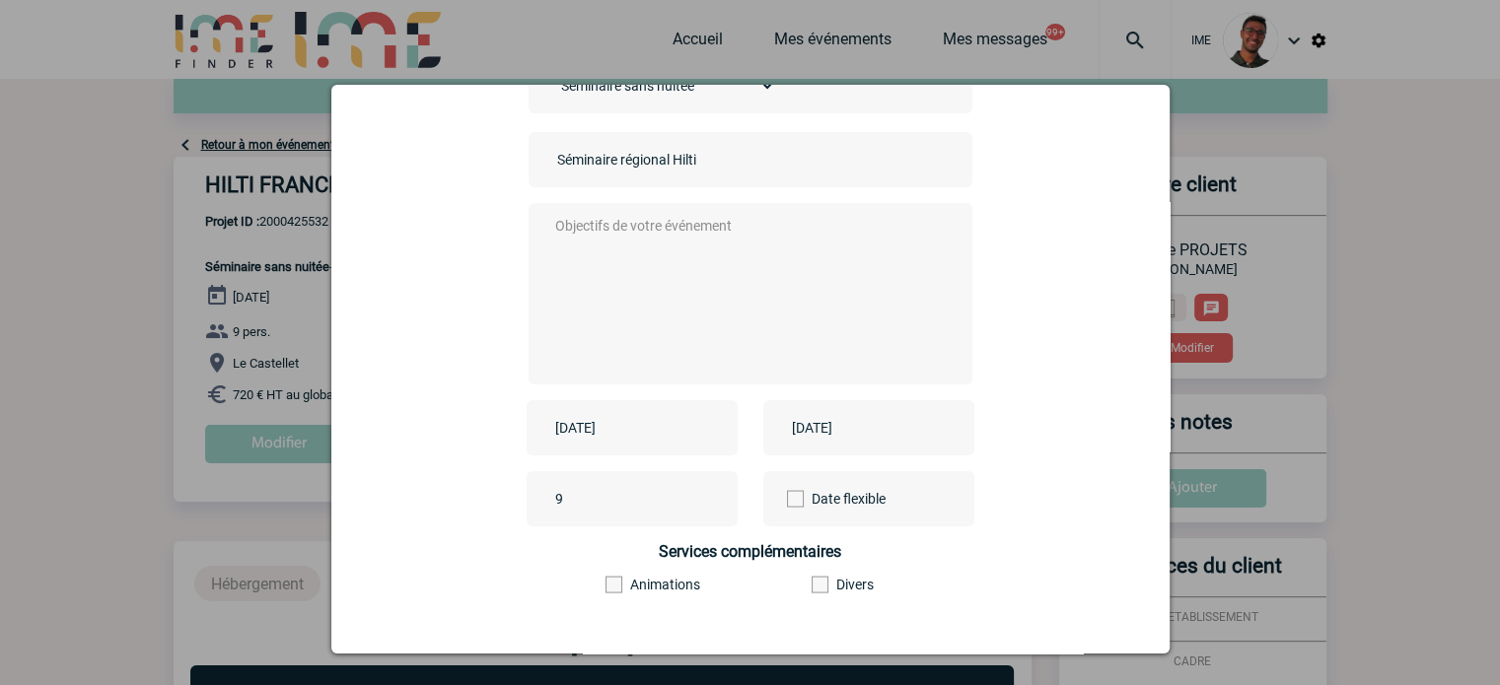
click at [675, 446] on div "[DATE]" at bounding box center [632, 427] width 211 height 55
click at [670, 441] on input "[DATE]" at bounding box center [618, 428] width 136 height 26
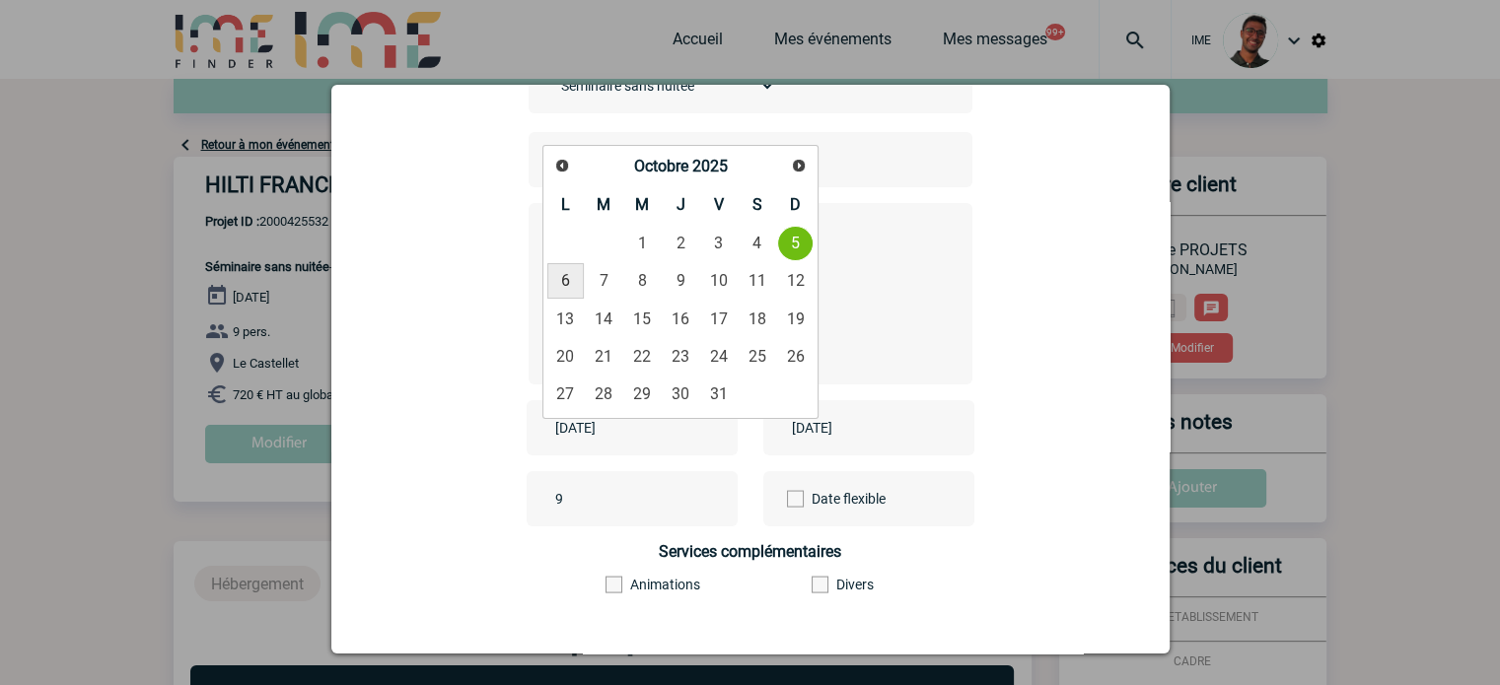
click at [557, 283] on link "6" at bounding box center [565, 281] width 36 height 36
type input "[DATE]"
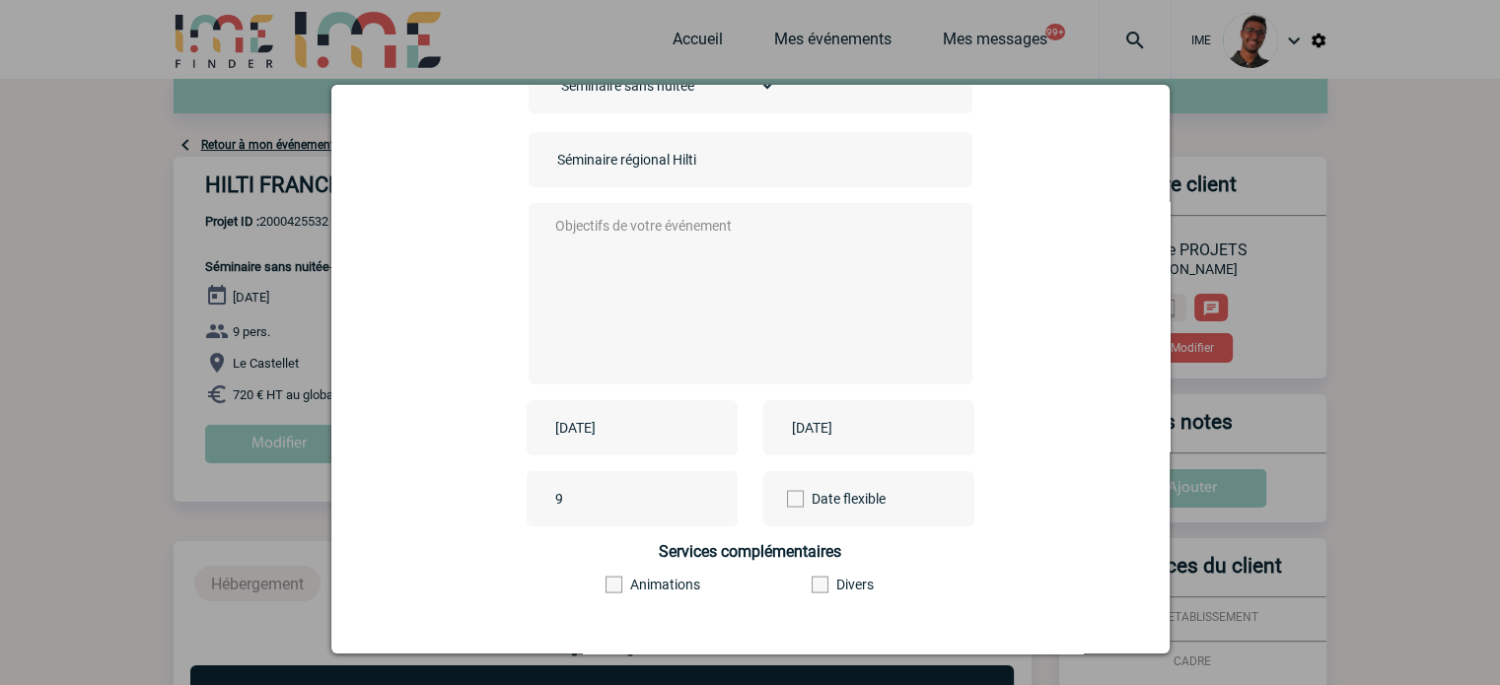
click at [846, 437] on input "[DATE]" at bounding box center [855, 428] width 136 height 26
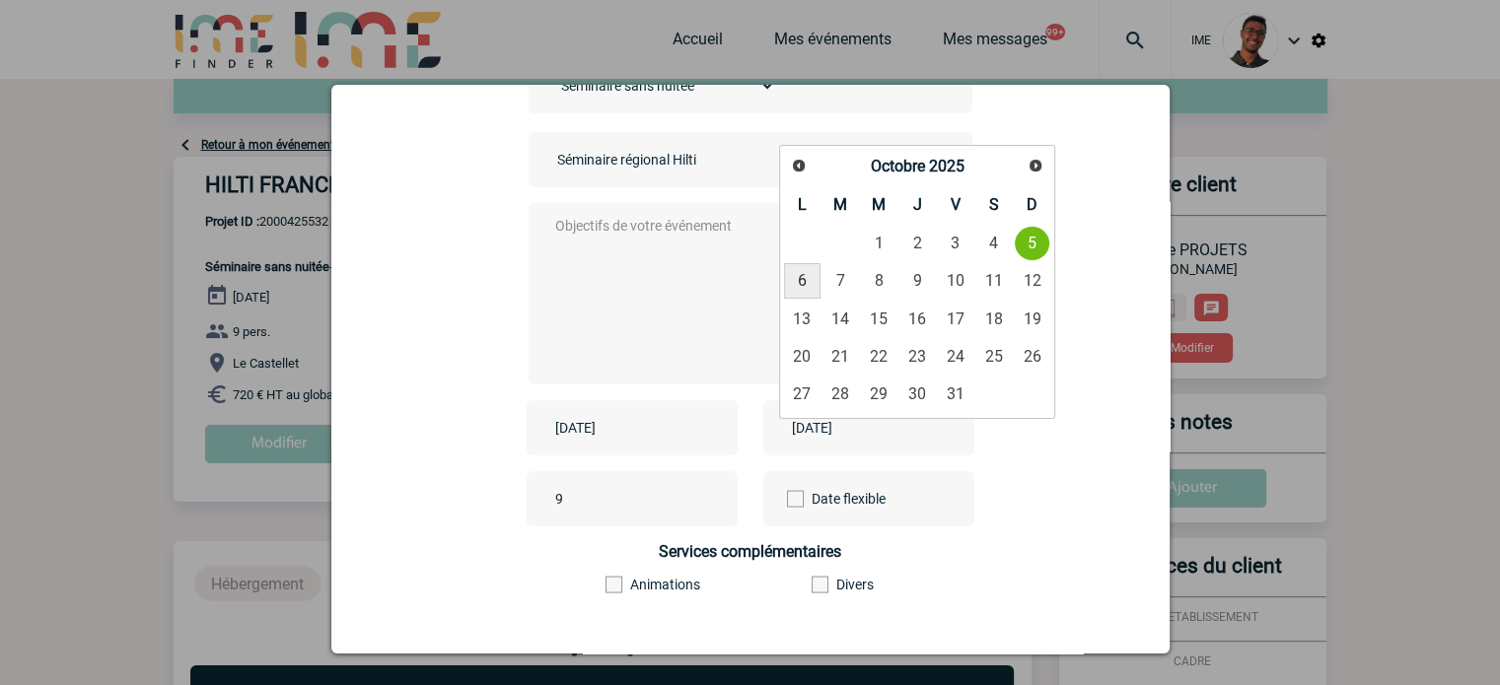
click at [809, 281] on link "6" at bounding box center [802, 281] width 36 height 36
type input "[DATE]"
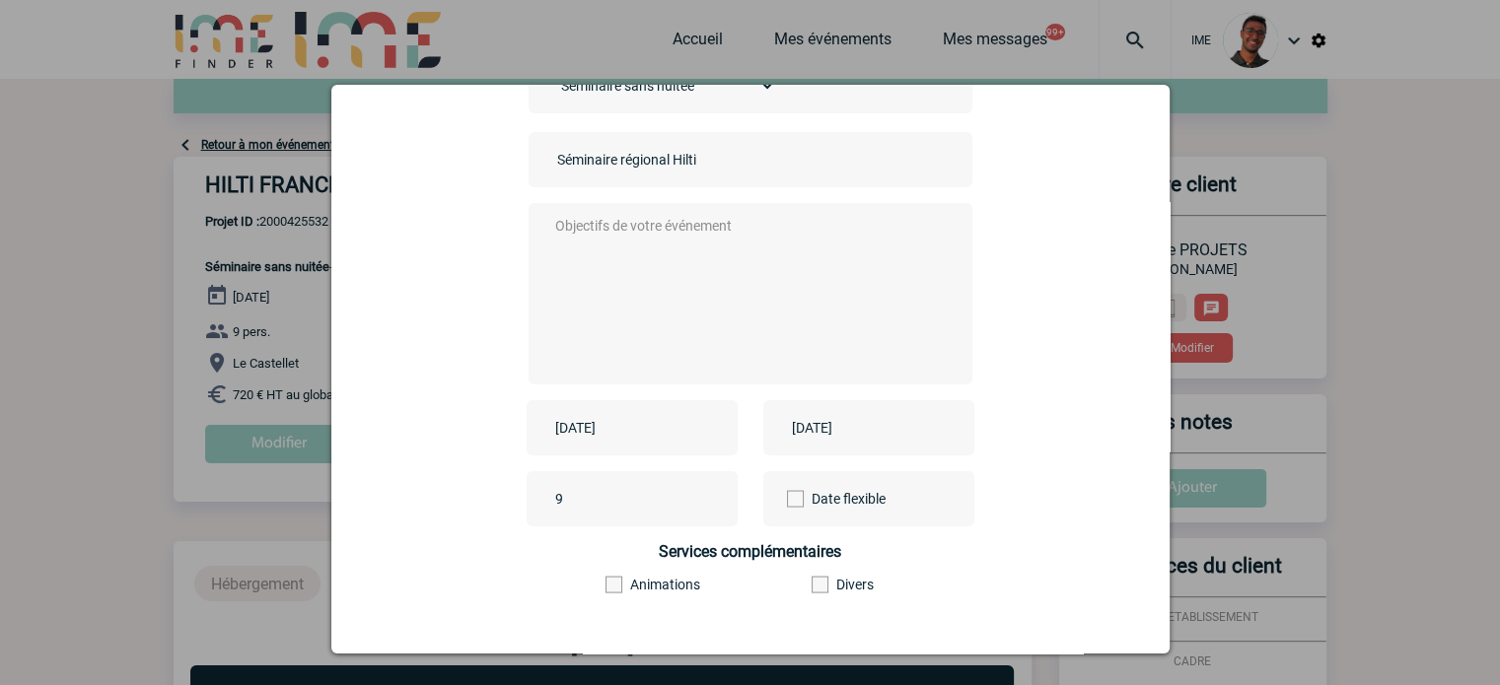
click at [727, 282] on textarea at bounding box center [745, 292] width 390 height 158
type textarea "&"
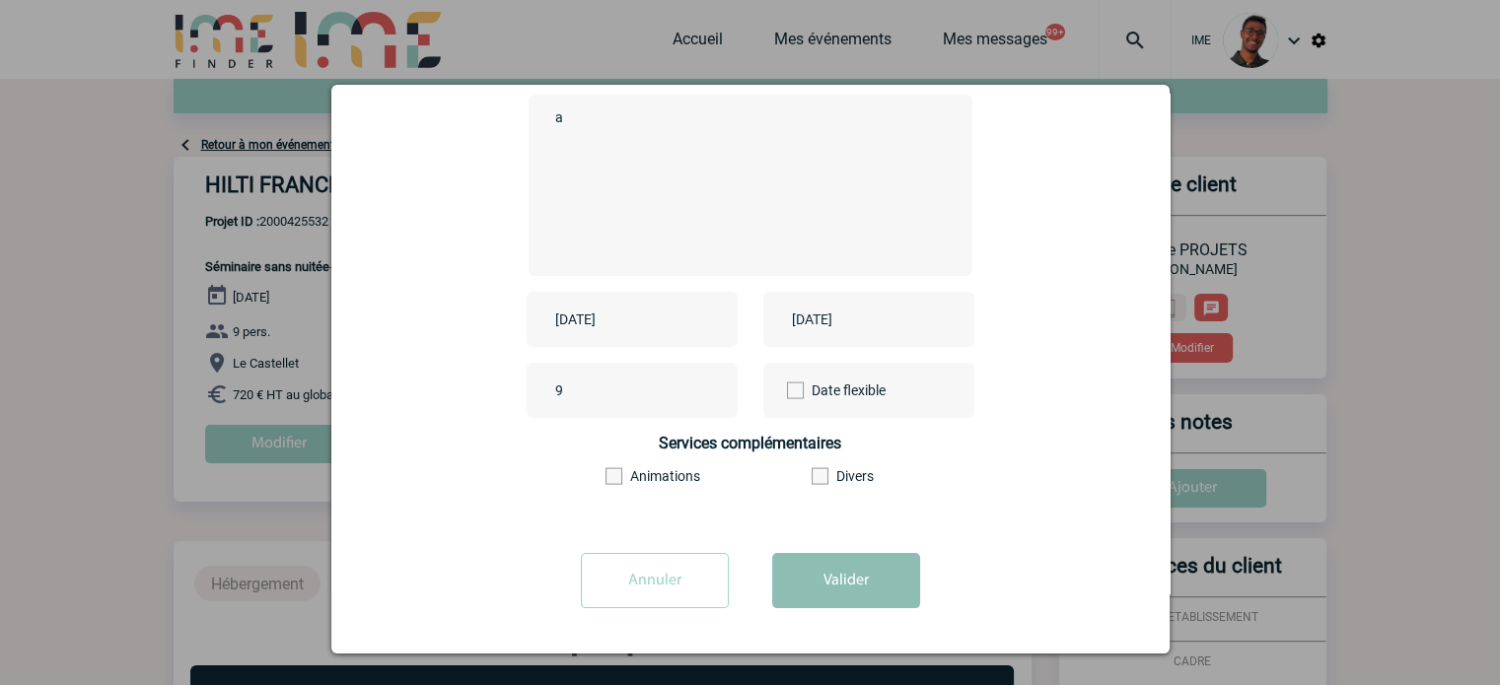
type textarea "a"
click at [805, 578] on button "Valider" at bounding box center [846, 580] width 148 height 55
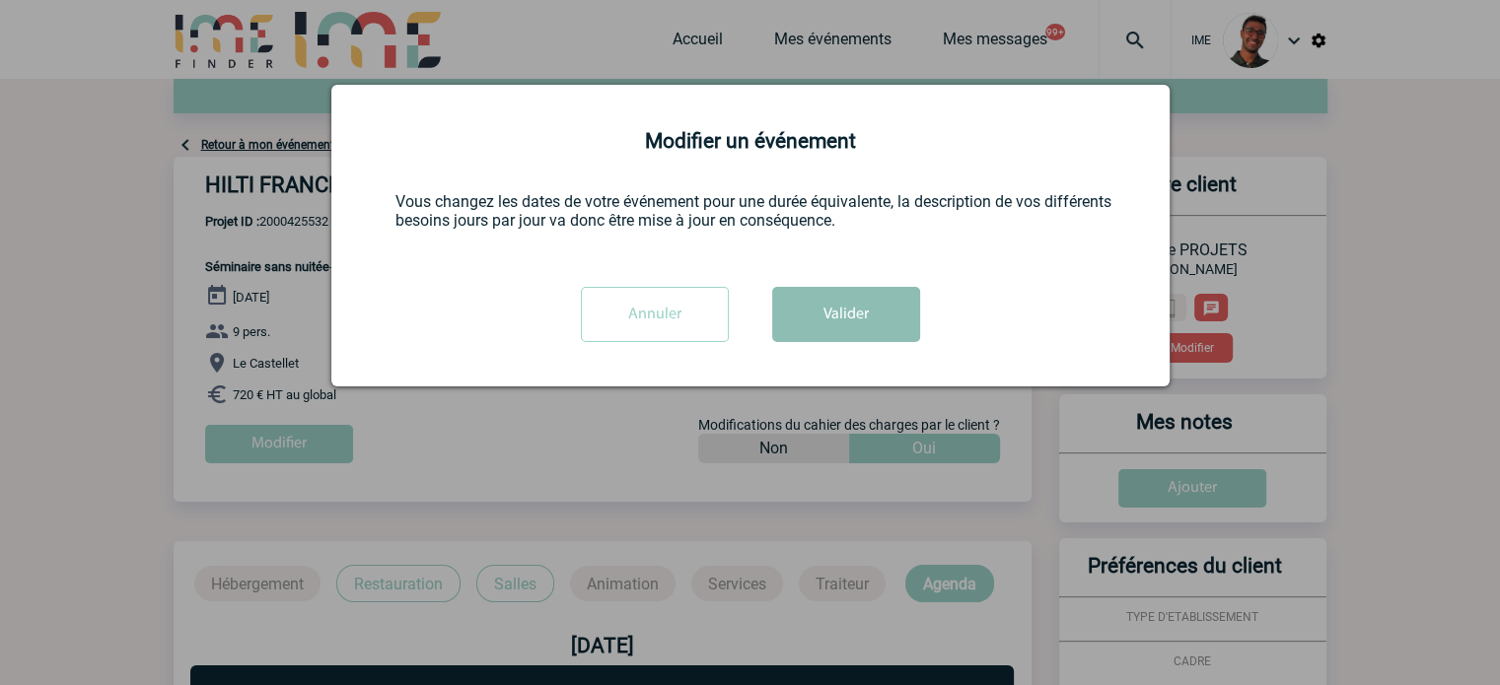
scroll to position [0, 0]
click at [834, 330] on button "Valider" at bounding box center [846, 314] width 148 height 55
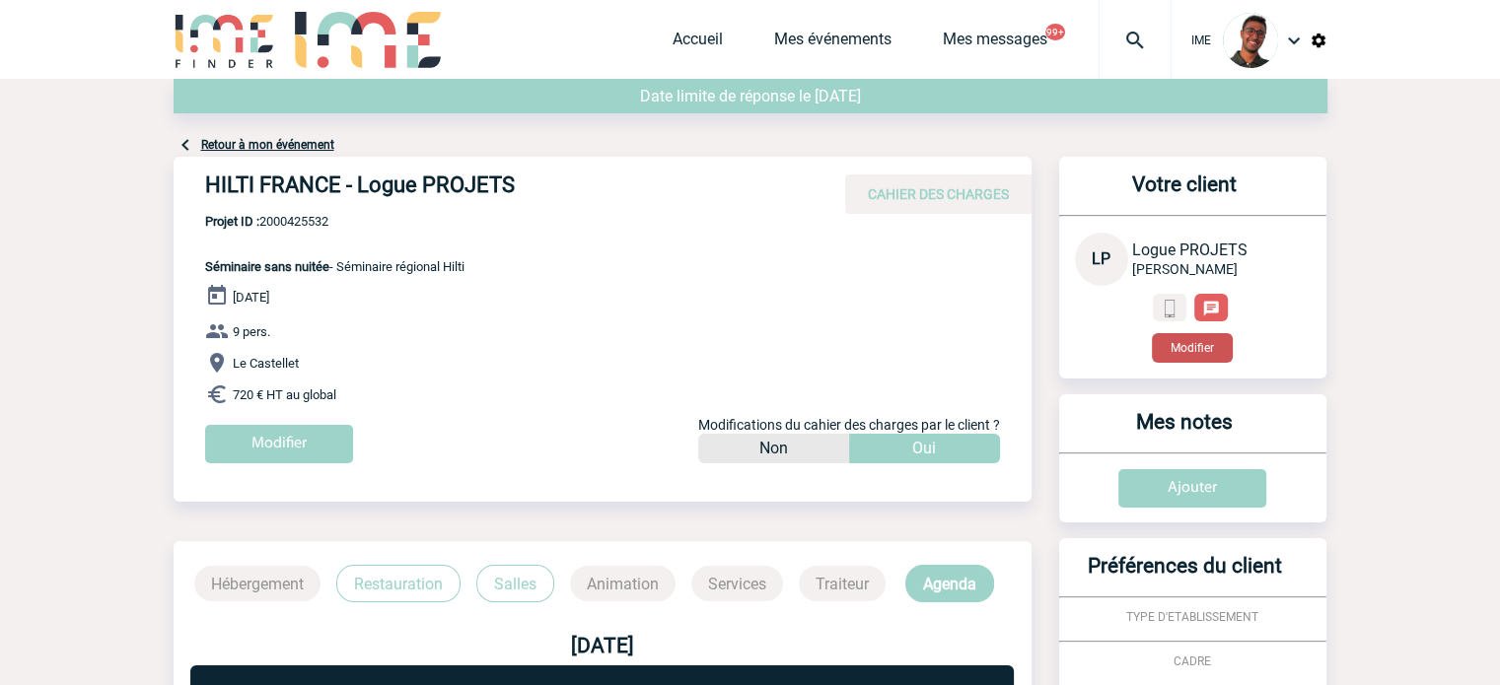
click at [1228, 352] on button "Modifier" at bounding box center [1192, 348] width 81 height 30
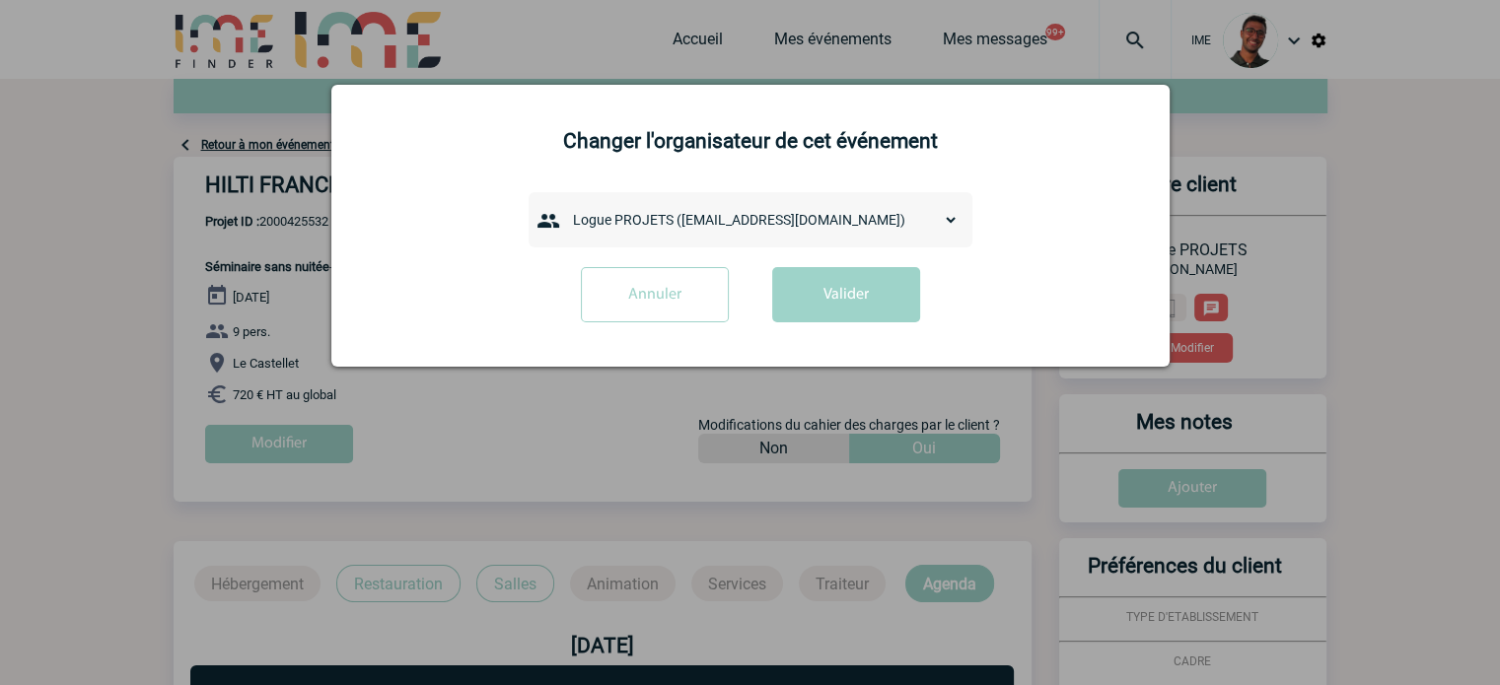
click at [592, 224] on select "admin 7068 (7068@ime-finder.com) Adrien DAVID (adrien.david@hilti.com) Alexis M…" at bounding box center [761, 220] width 394 height 28
select select "132890"
click at [564, 208] on select "admin 7068 (7068@ime-finder.com) Adrien DAVID (adrien.david@hilti.com) Alexis M…" at bounding box center [761, 220] width 394 height 28
click at [852, 298] on button "Valider" at bounding box center [846, 294] width 148 height 55
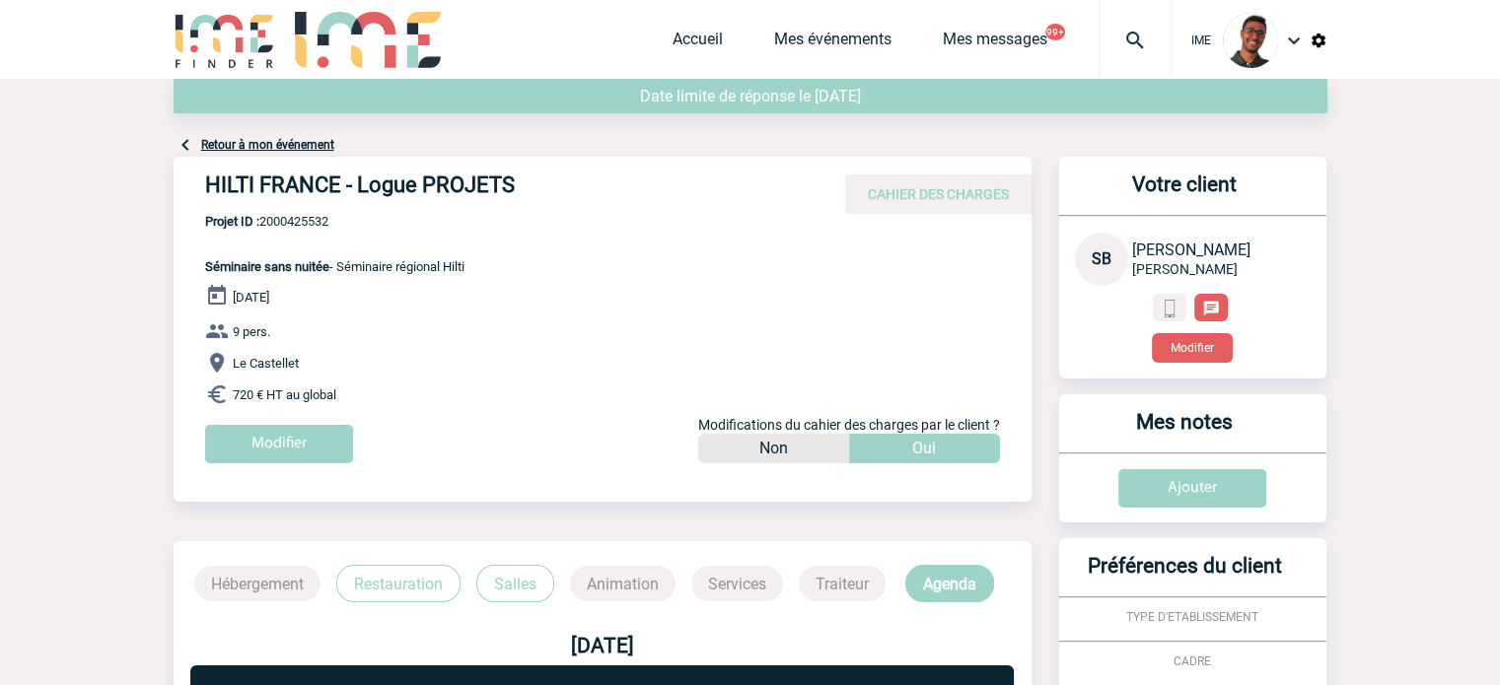
click at [303, 148] on link "Retour à mon événement" at bounding box center [267, 145] width 133 height 14
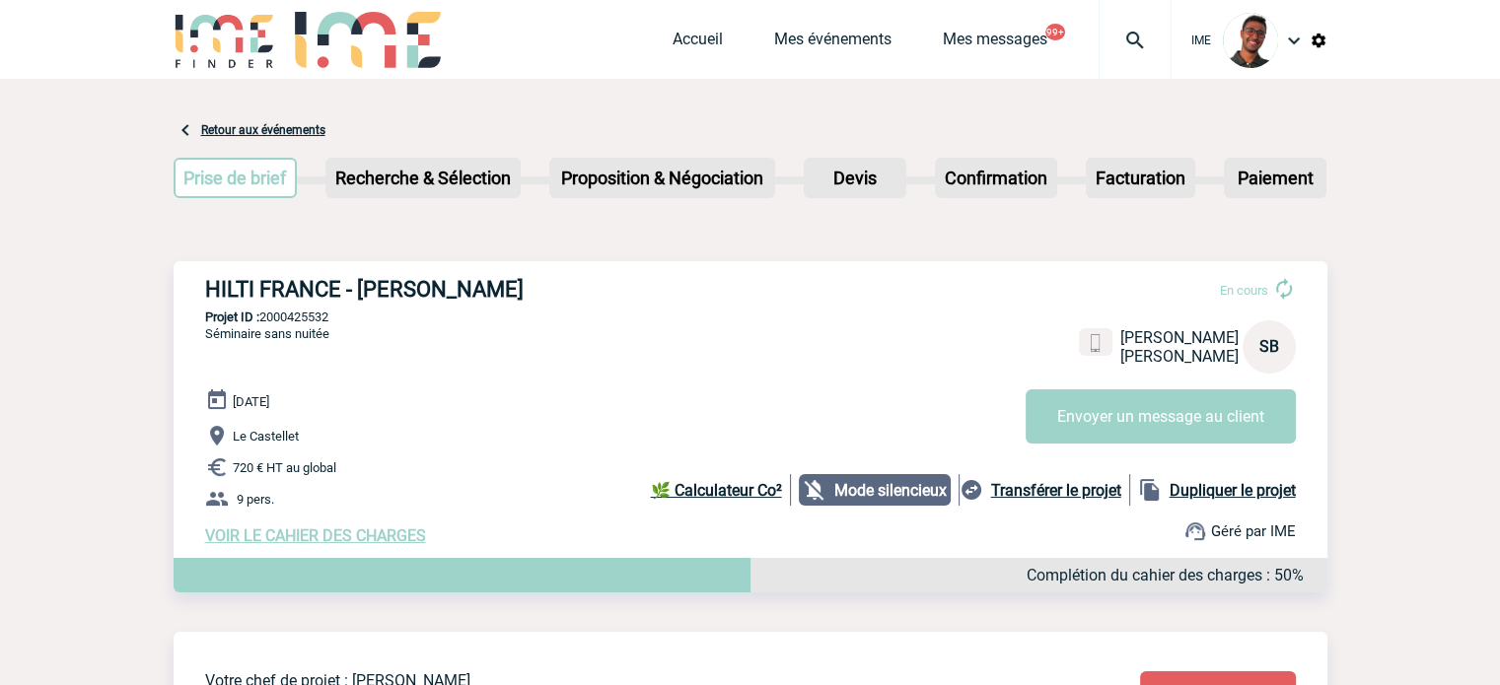
click at [313, 313] on p "Projet ID : 2000425532" at bounding box center [751, 317] width 1154 height 15
copy p "2000425532"
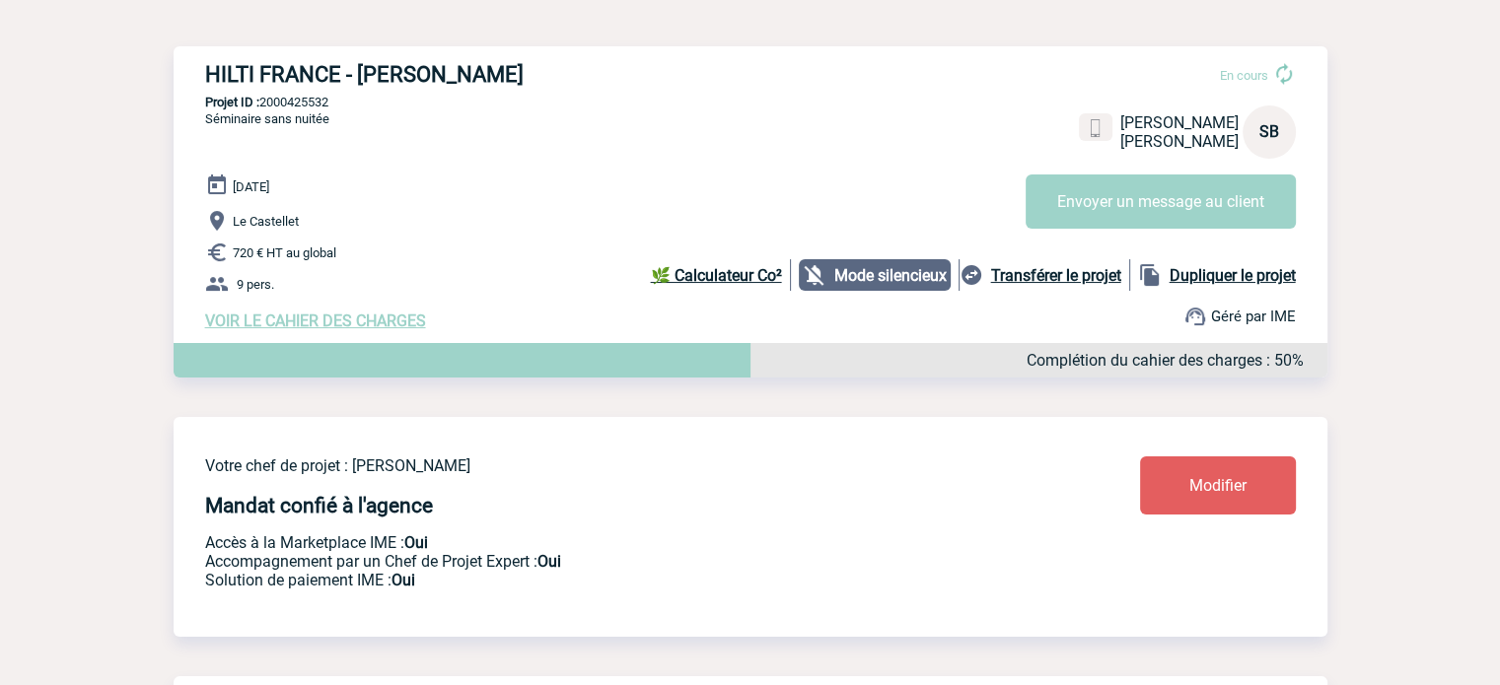
scroll to position [245, 0]
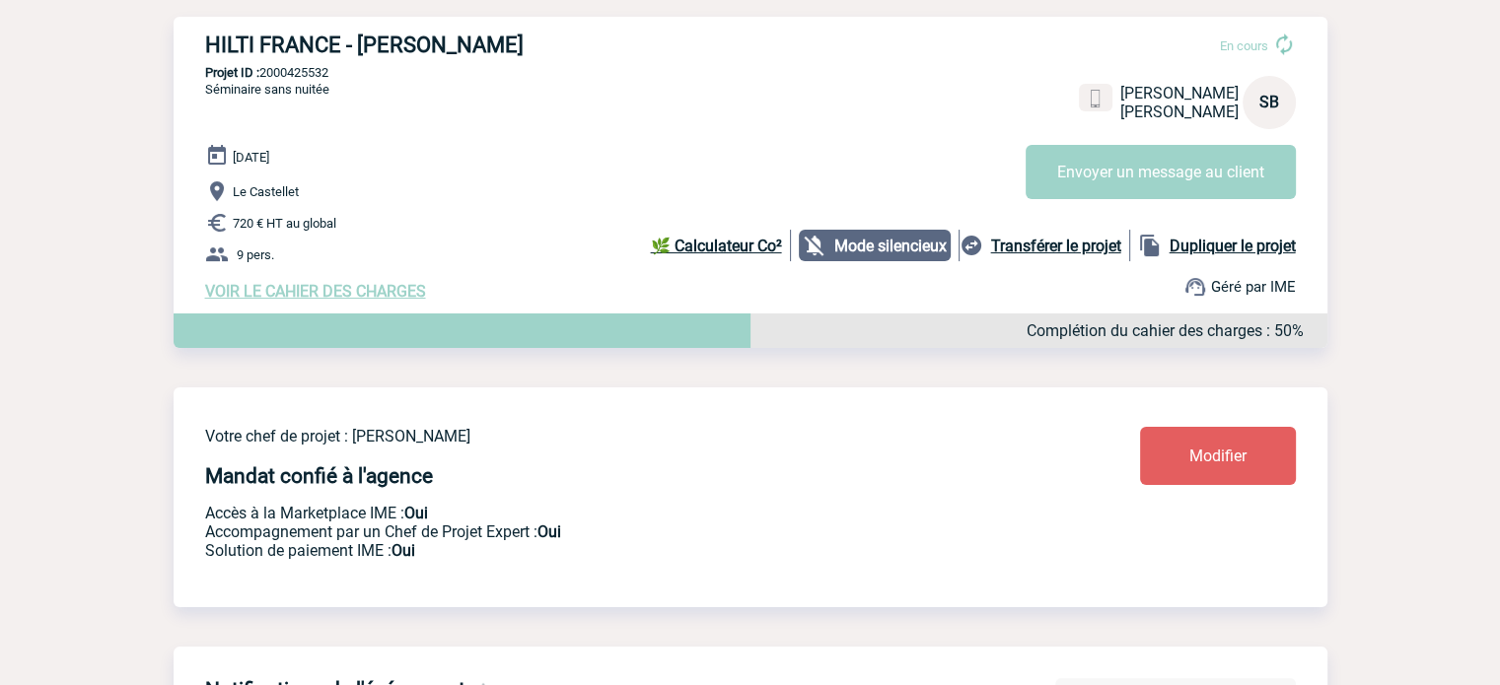
click at [1255, 449] on link "Modifier" at bounding box center [1218, 456] width 156 height 58
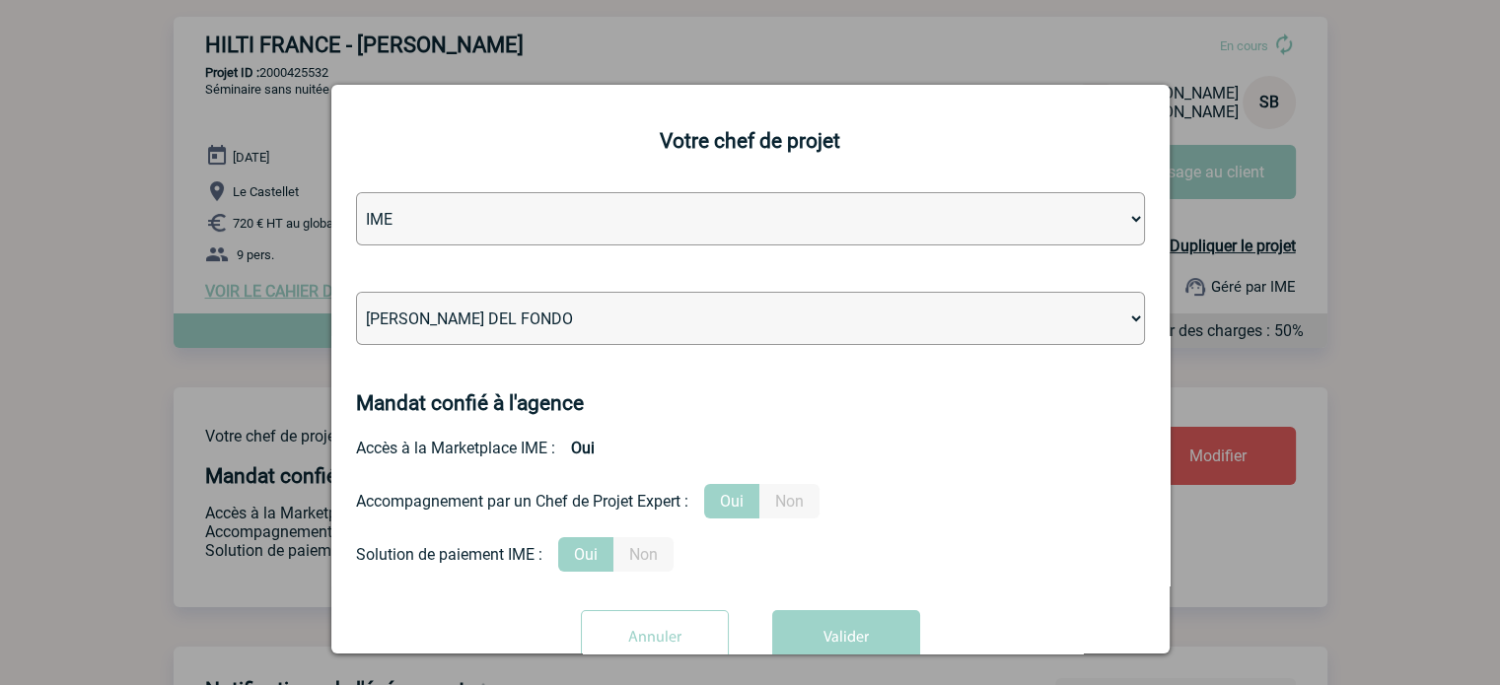
click at [485, 324] on select "[PERSON_NAME] [PERSON_NAME] [PERSON_NAME] Jean-[PERSON_NAME] [PERSON_NAME] [PER…" at bounding box center [750, 318] width 789 height 53
select select "129741"
click at [356, 294] on select "[PERSON_NAME] [PERSON_NAME] [PERSON_NAME] Jean-[PERSON_NAME] [PERSON_NAME] [PER…" at bounding box center [750, 318] width 789 height 53
click at [845, 660] on div at bounding box center [750, 342] width 1500 height 685
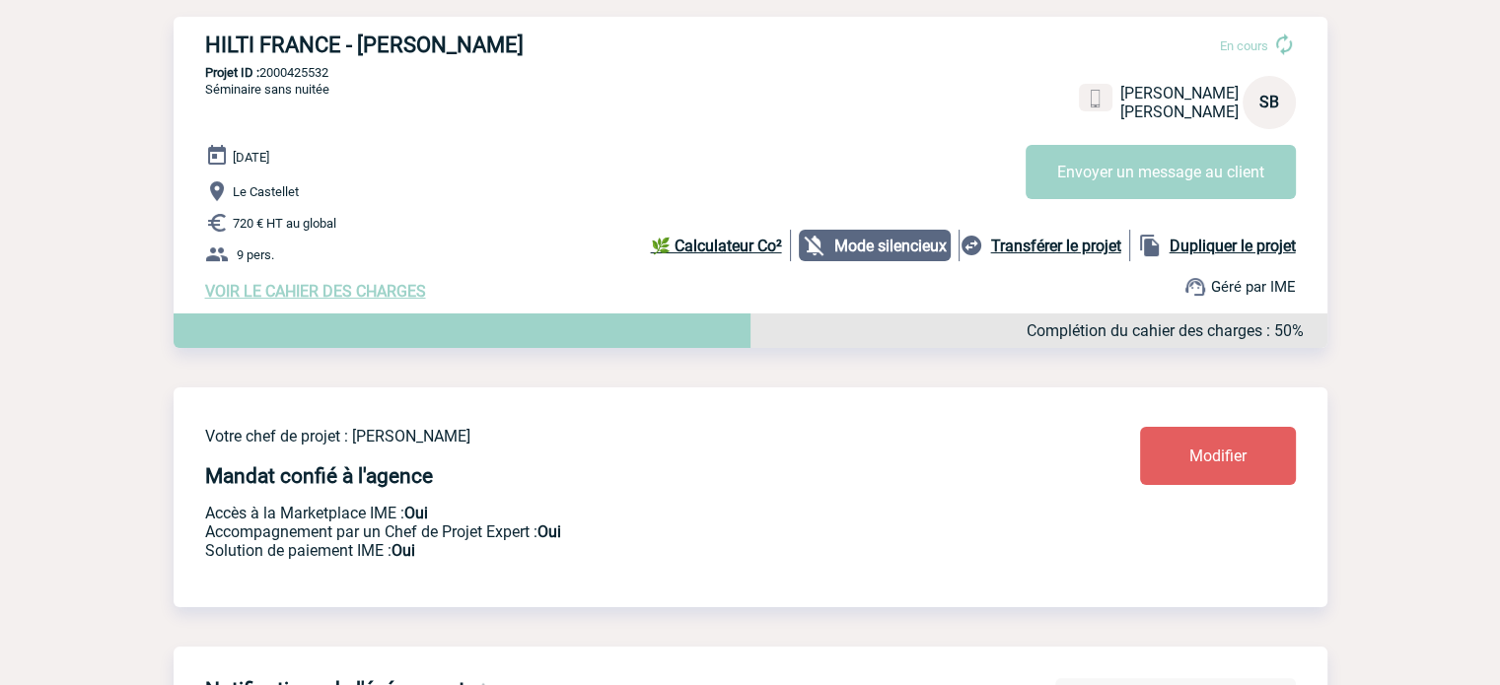
click at [1147, 456] on link "Modifier" at bounding box center [1218, 456] width 156 height 58
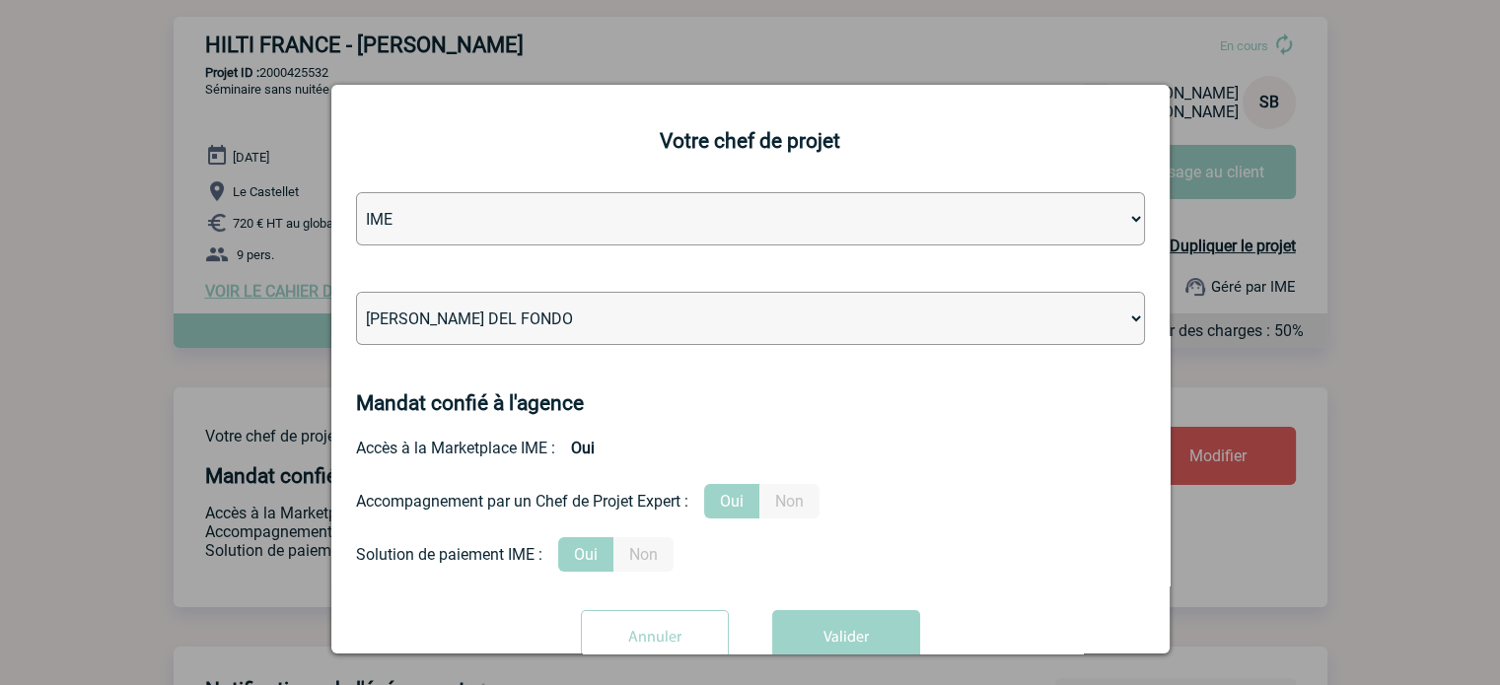
scroll to position [60, 0]
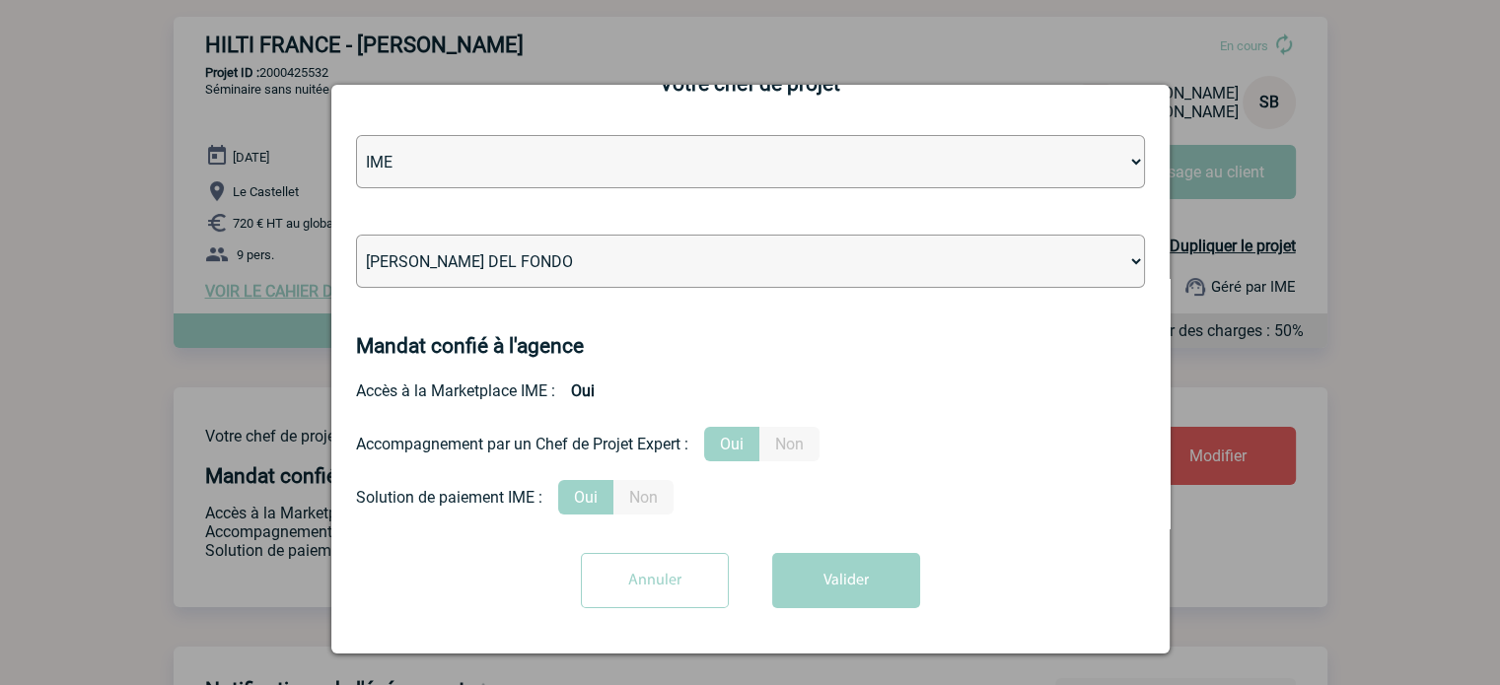
click at [659, 260] on select "[PERSON_NAME] [PERSON_NAME] [PERSON_NAME] Jean-[PERSON_NAME] [PERSON_NAME] [PER…" at bounding box center [750, 261] width 789 height 53
select select "129741"
click at [356, 235] on select "[PERSON_NAME] [PERSON_NAME] [PERSON_NAME] Jean-[PERSON_NAME] [PERSON_NAME] [PER…" at bounding box center [750, 261] width 789 height 53
click at [811, 559] on button "Valider" at bounding box center [846, 580] width 148 height 55
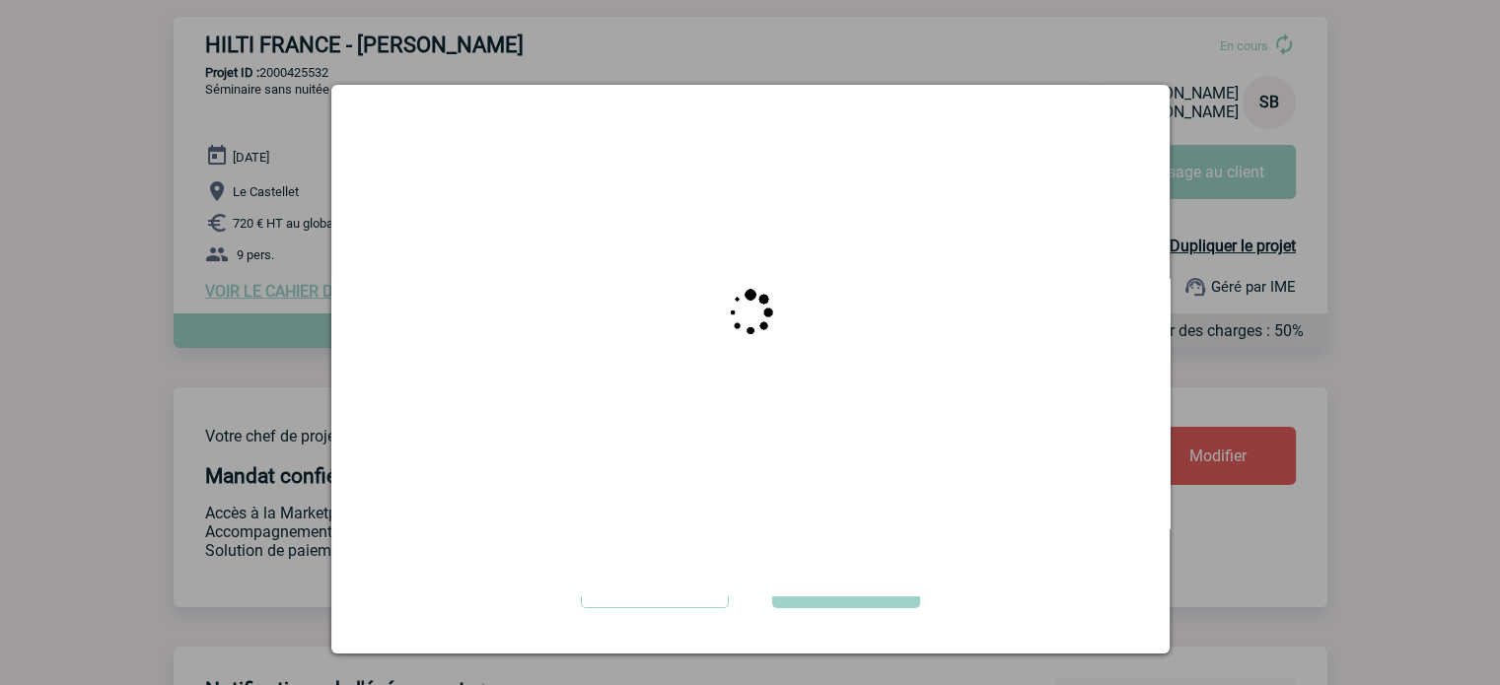
scroll to position [0, 0]
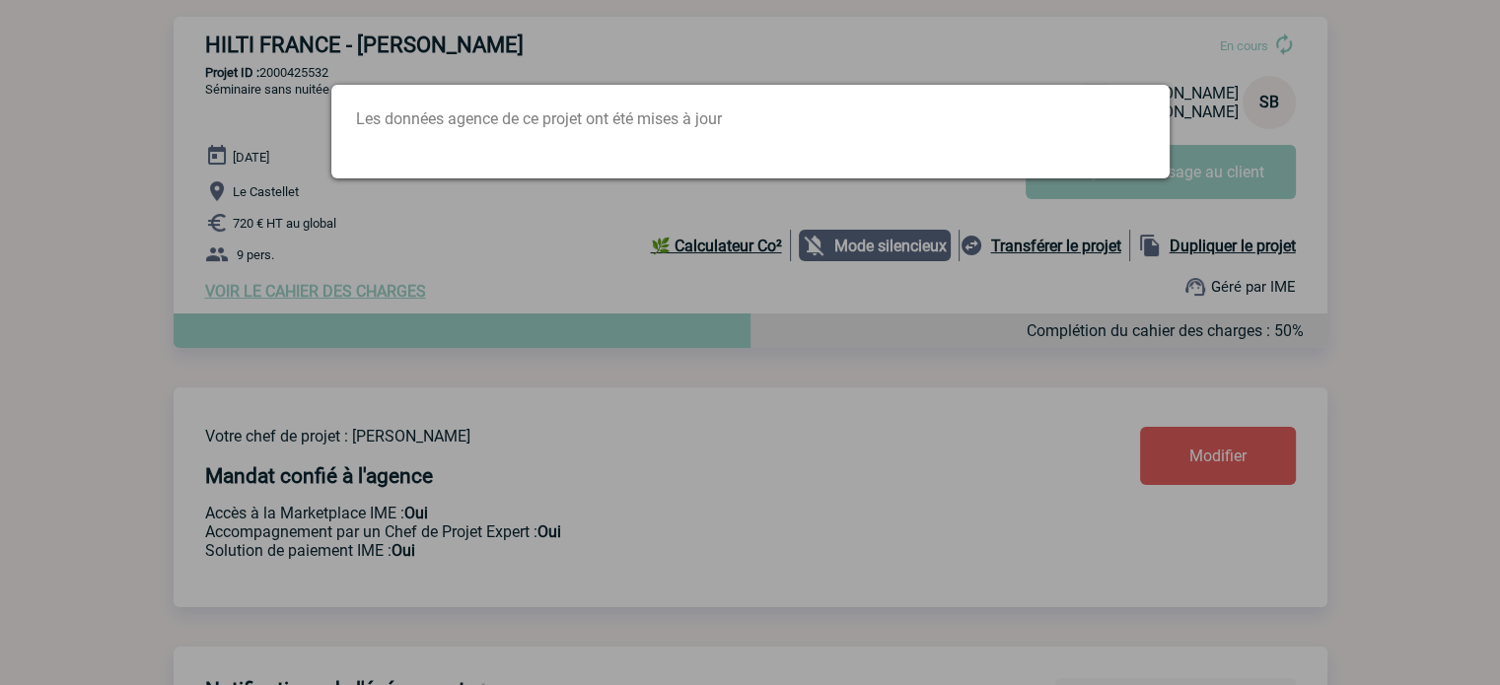
click at [610, 105] on div "Les données agence de ce projet ont été mises à jour" at bounding box center [750, 132] width 838 height 94
